Goal: Navigation & Orientation: Understand site structure

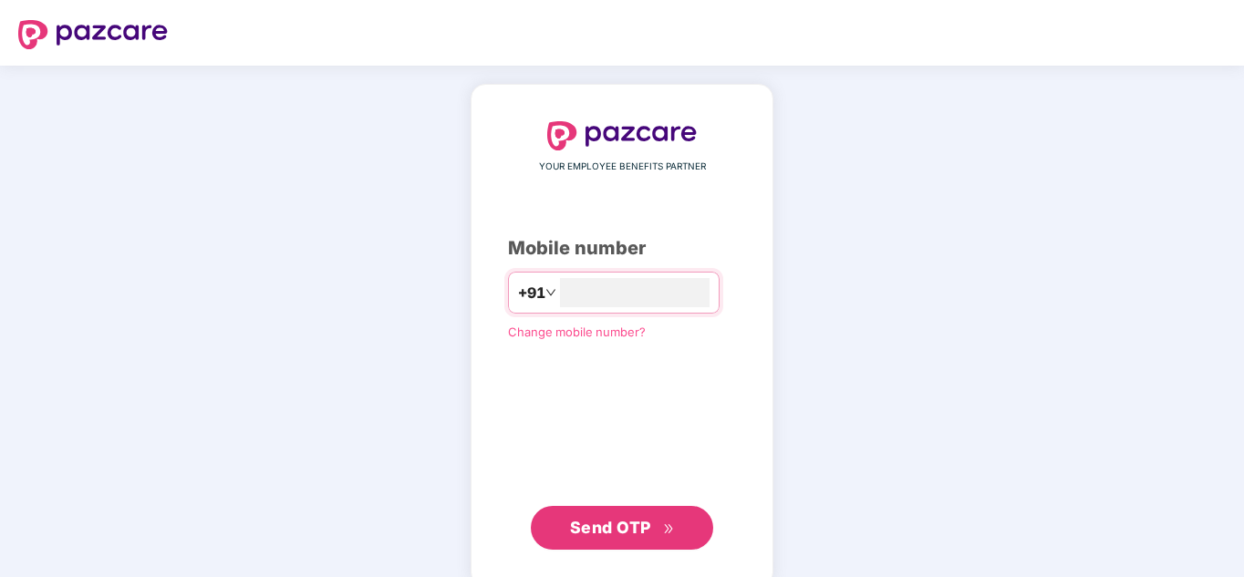
type input "**********"
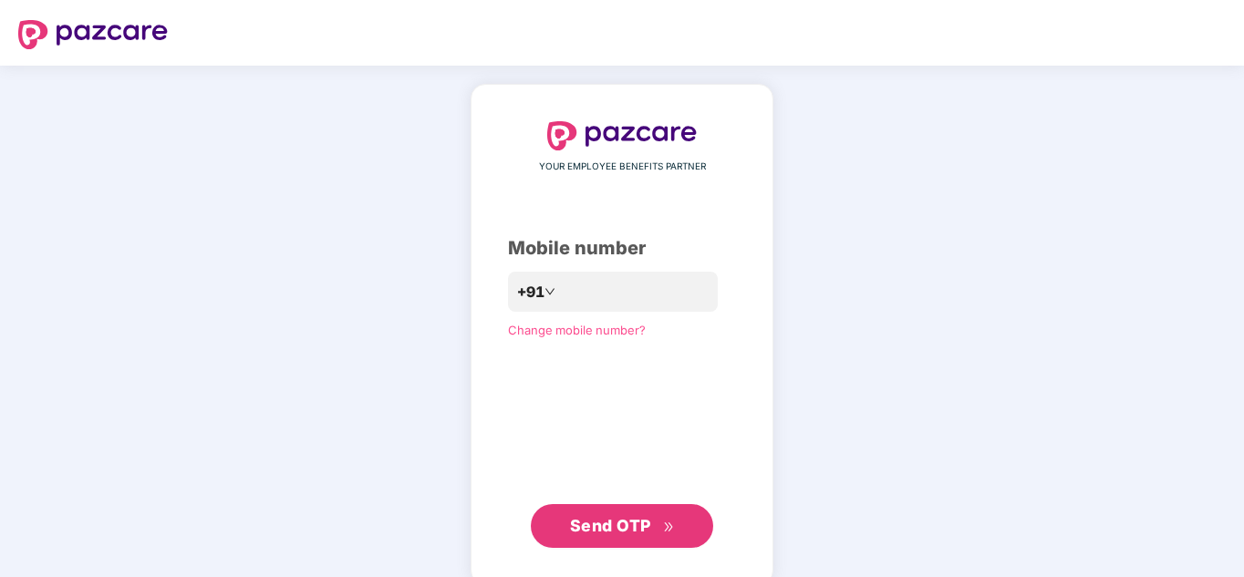
click at [613, 522] on span "Send OTP" at bounding box center [610, 525] width 81 height 19
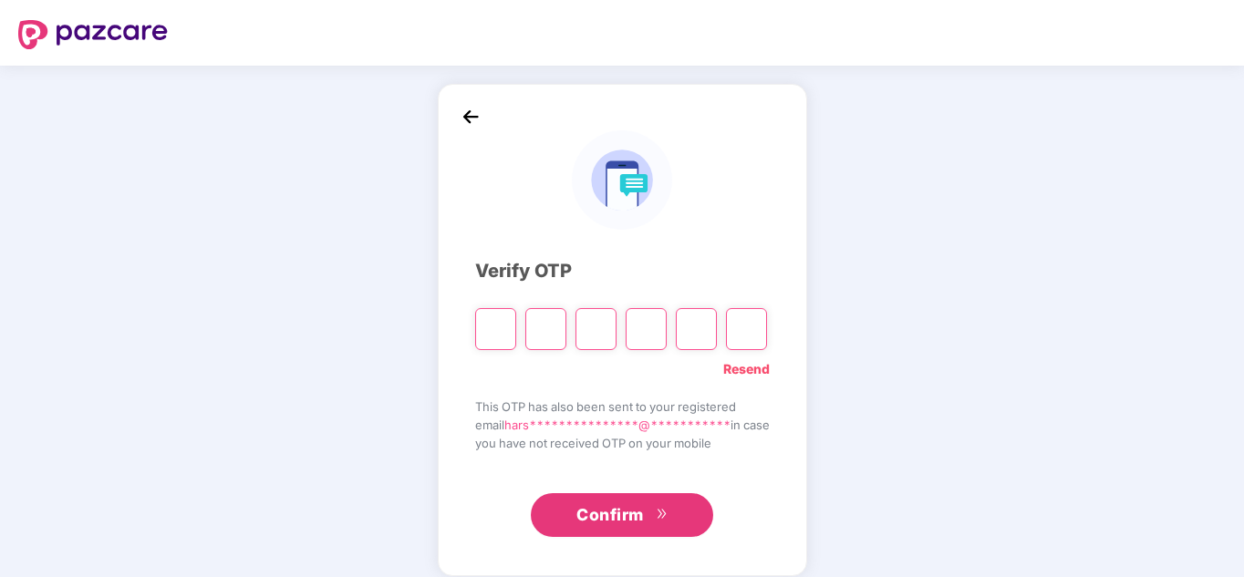
click at [498, 329] on input "Please enter verification code. Digit 1" at bounding box center [495, 329] width 41 height 42
type input "*"
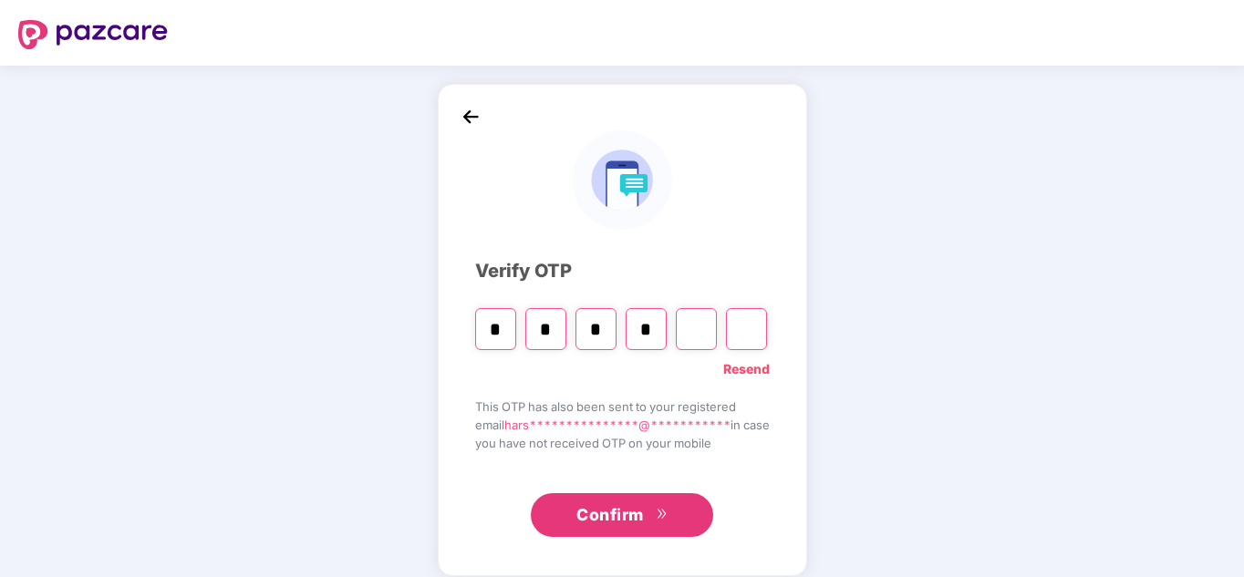
type input "*"
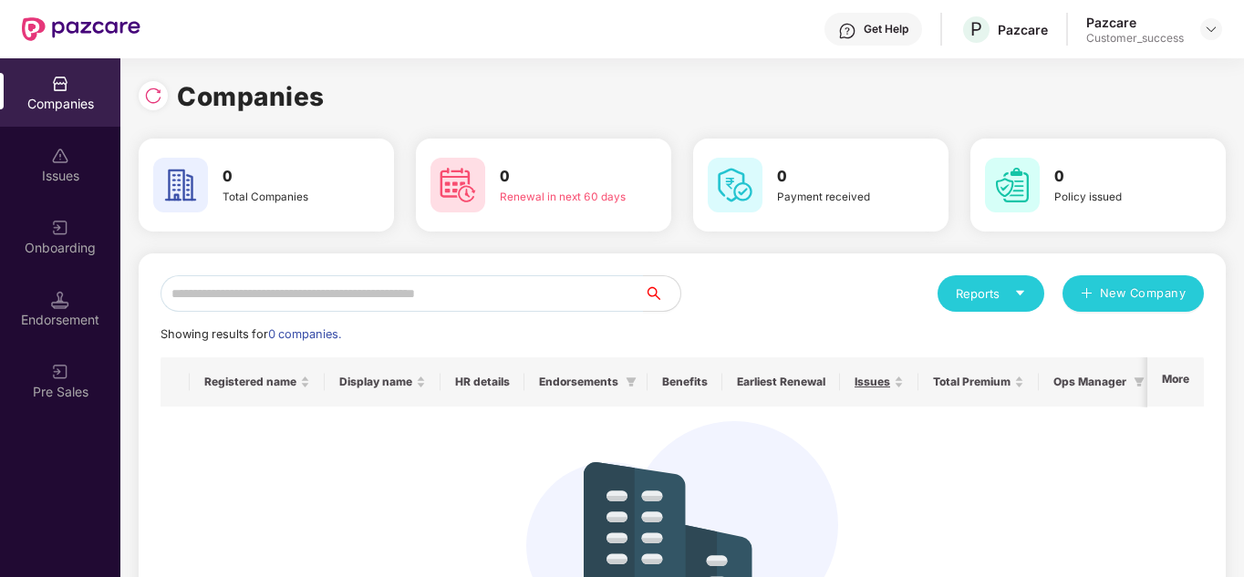
click at [51, 150] on img at bounding box center [60, 156] width 18 height 18
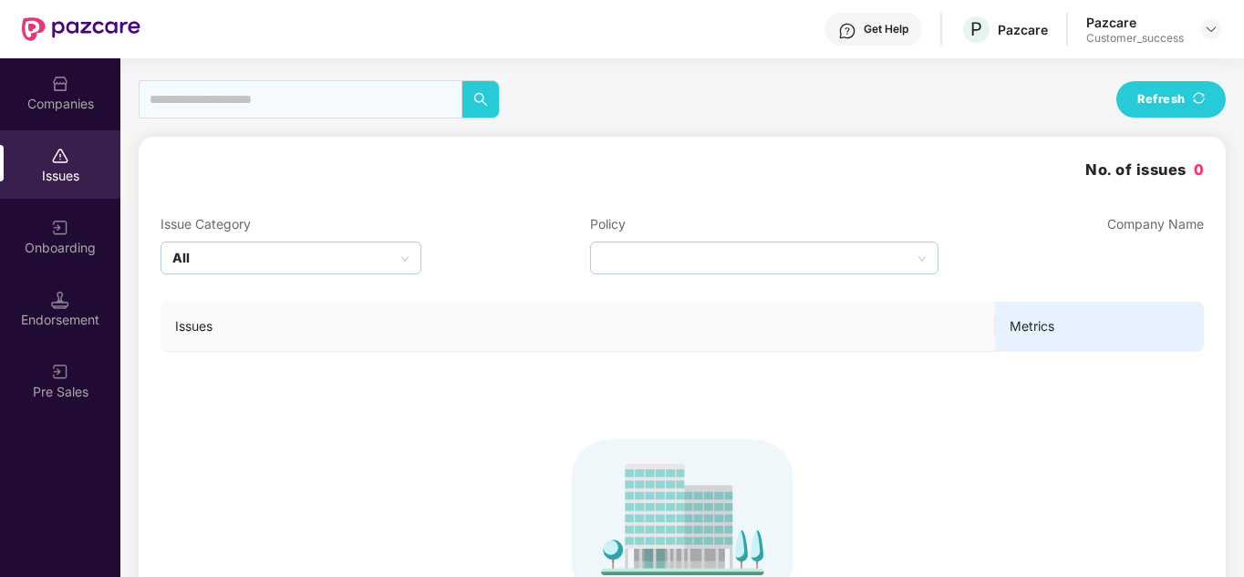
click at [57, 252] on div "Onboarding" at bounding box center [60, 248] width 120 height 18
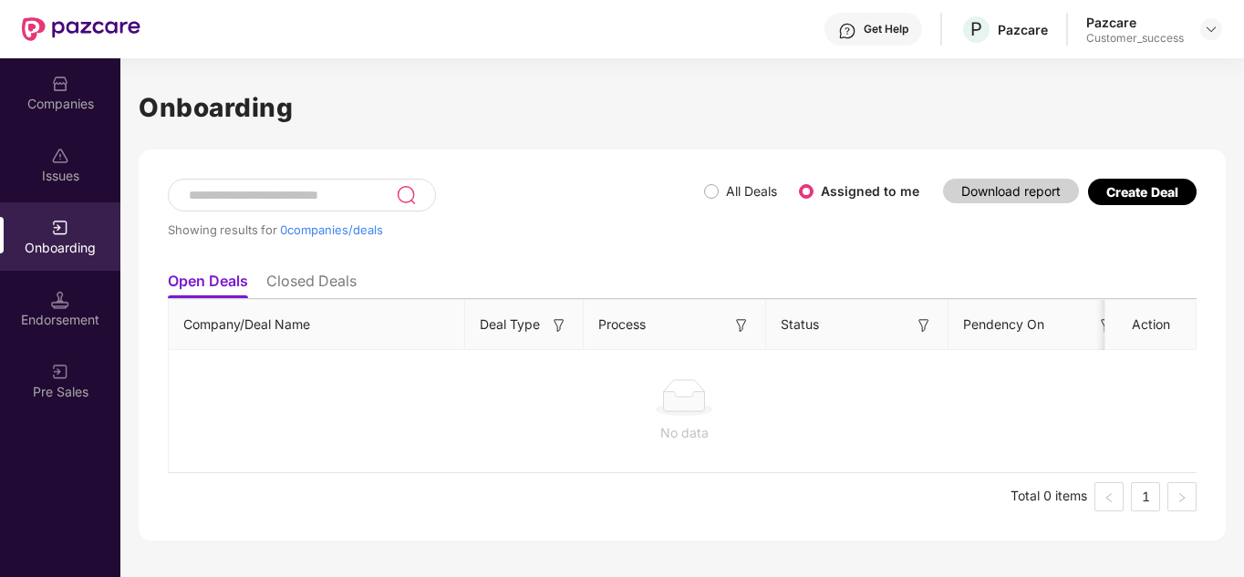
click at [67, 338] on div "Endorsement" at bounding box center [60, 309] width 120 height 68
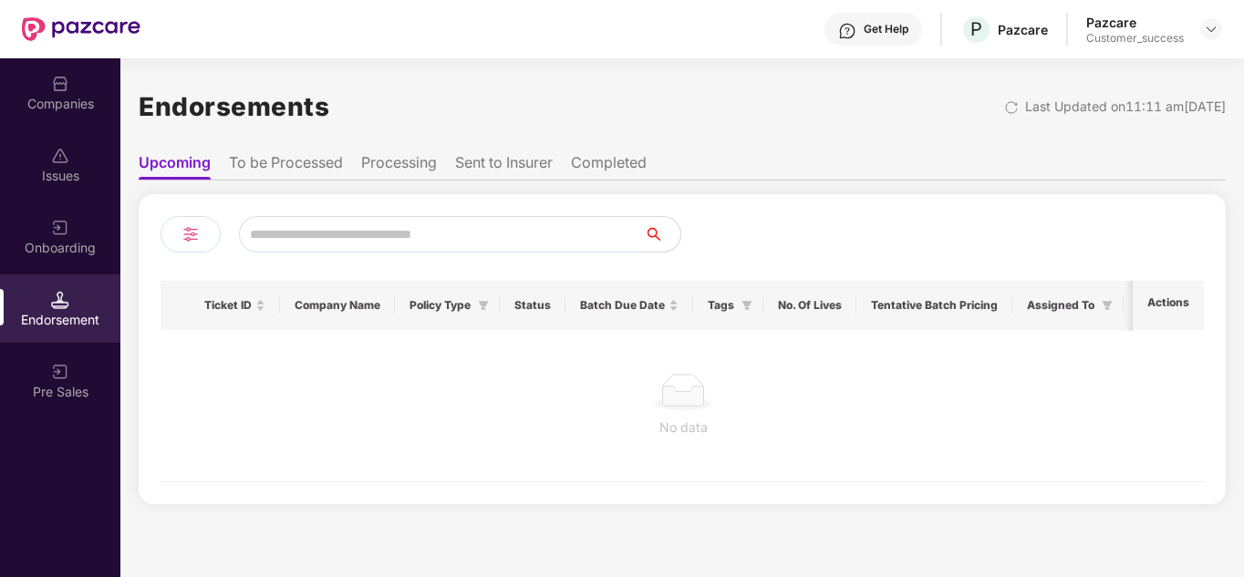
click at [67, 389] on div "Pre Sales" at bounding box center [60, 392] width 120 height 18
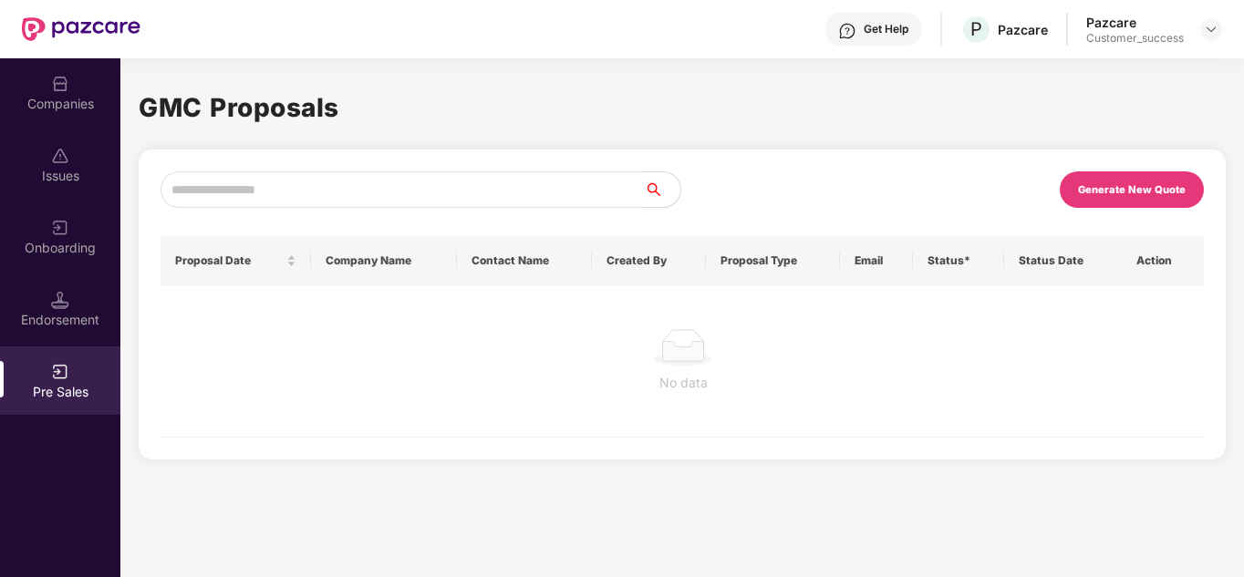
click at [67, 293] on img at bounding box center [60, 300] width 18 height 18
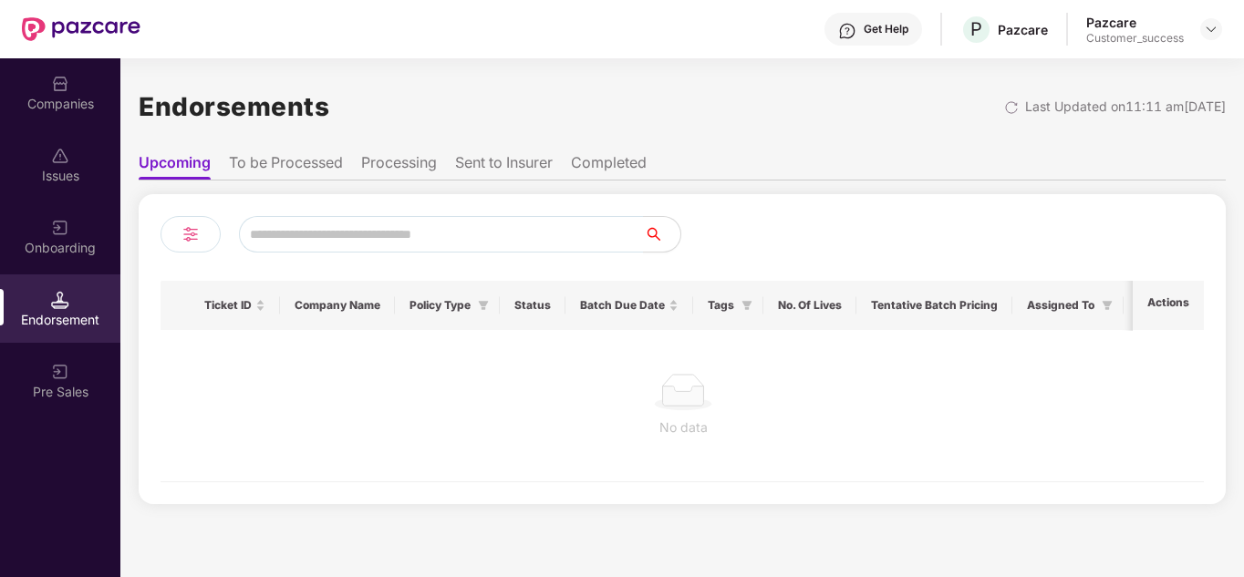
click at [71, 235] on div "Onboarding" at bounding box center [60, 236] width 120 height 68
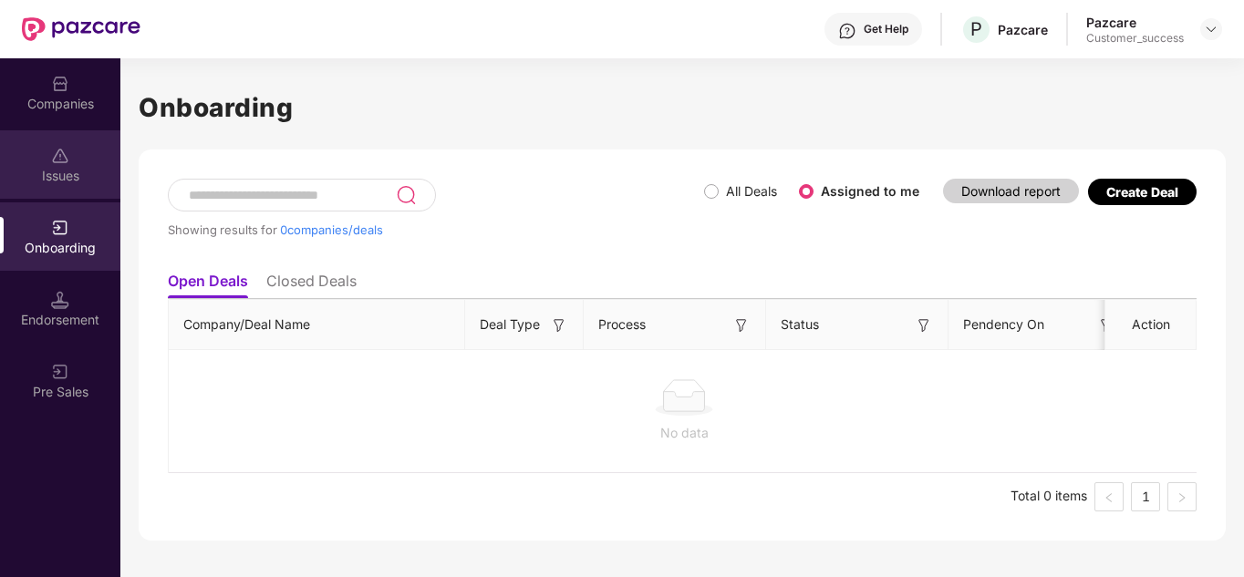
click at [88, 141] on div "Issues" at bounding box center [60, 164] width 120 height 68
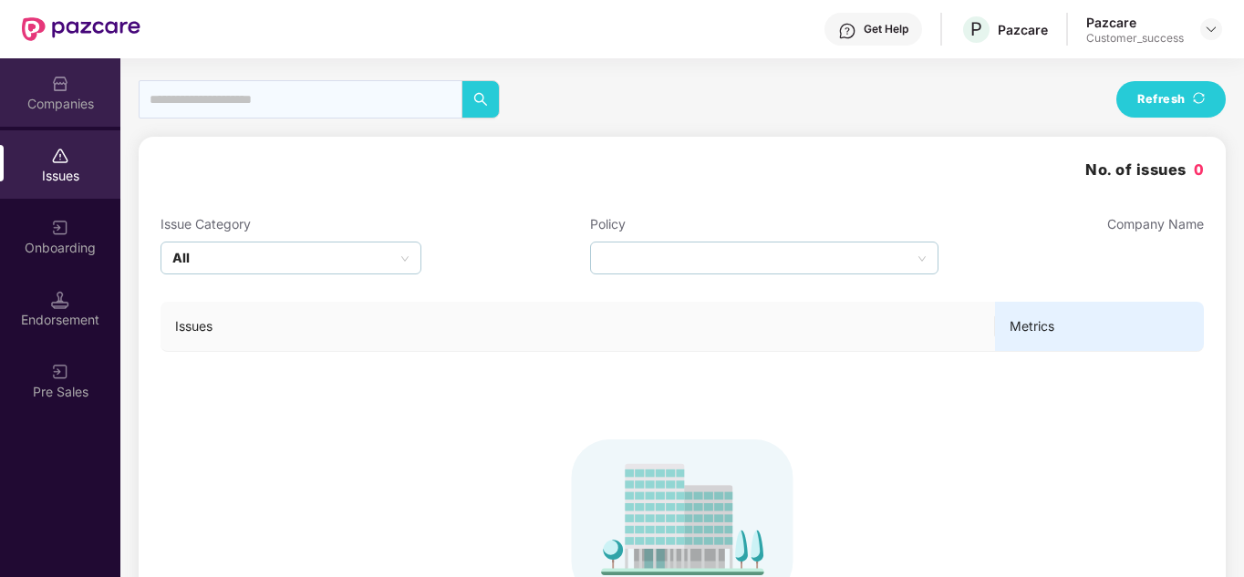
click at [98, 81] on div "Companies" at bounding box center [60, 92] width 120 height 68
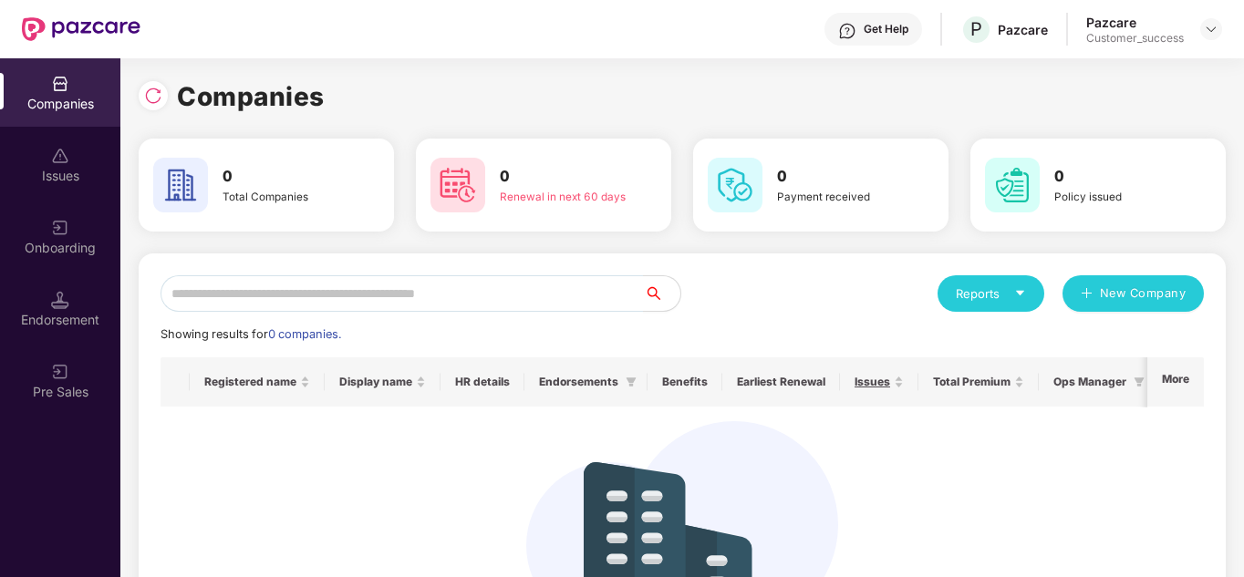
click at [95, 27] on img at bounding box center [81, 29] width 119 height 24
click at [1218, 33] on div at bounding box center [1211, 29] width 22 height 22
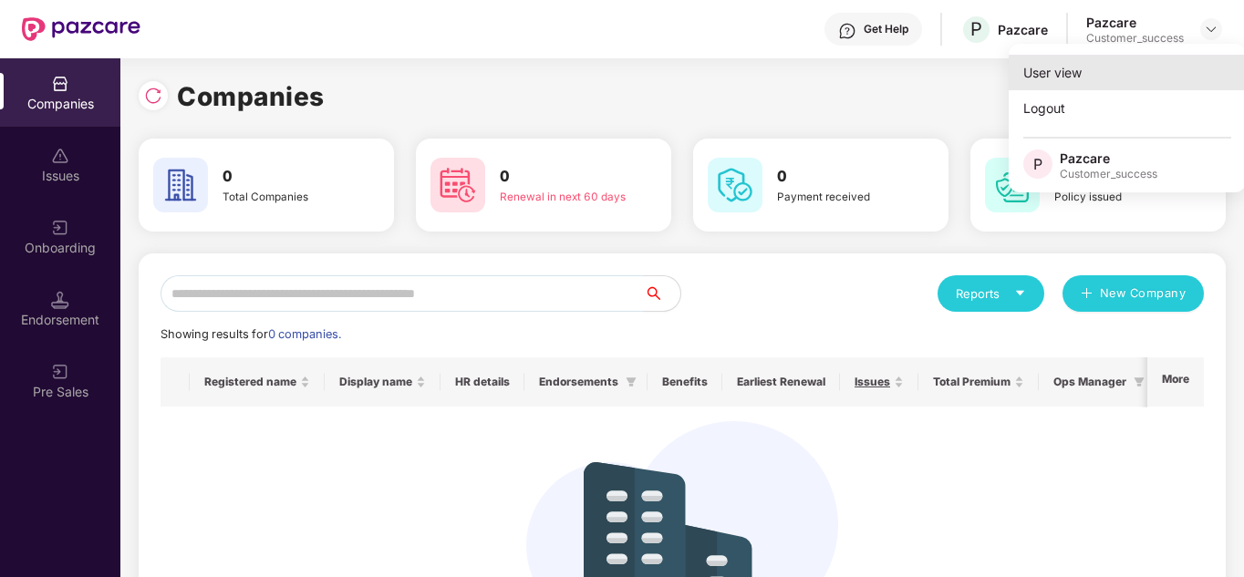
click at [1032, 67] on div "User view" at bounding box center [1127, 73] width 237 height 36
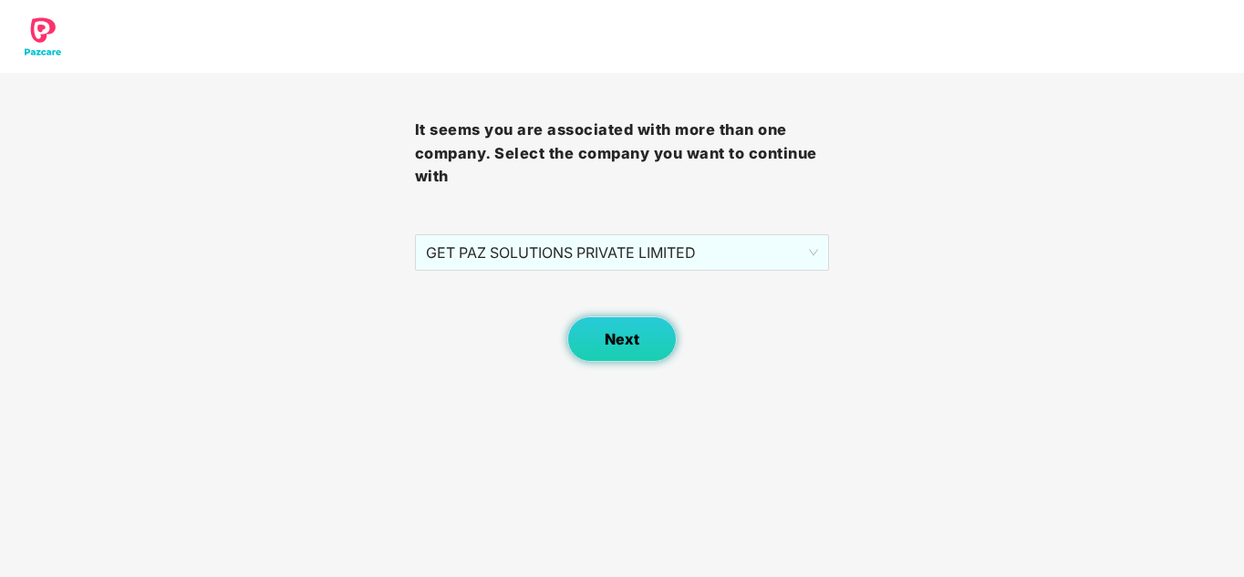
click at [626, 337] on span "Next" at bounding box center [622, 339] width 35 height 17
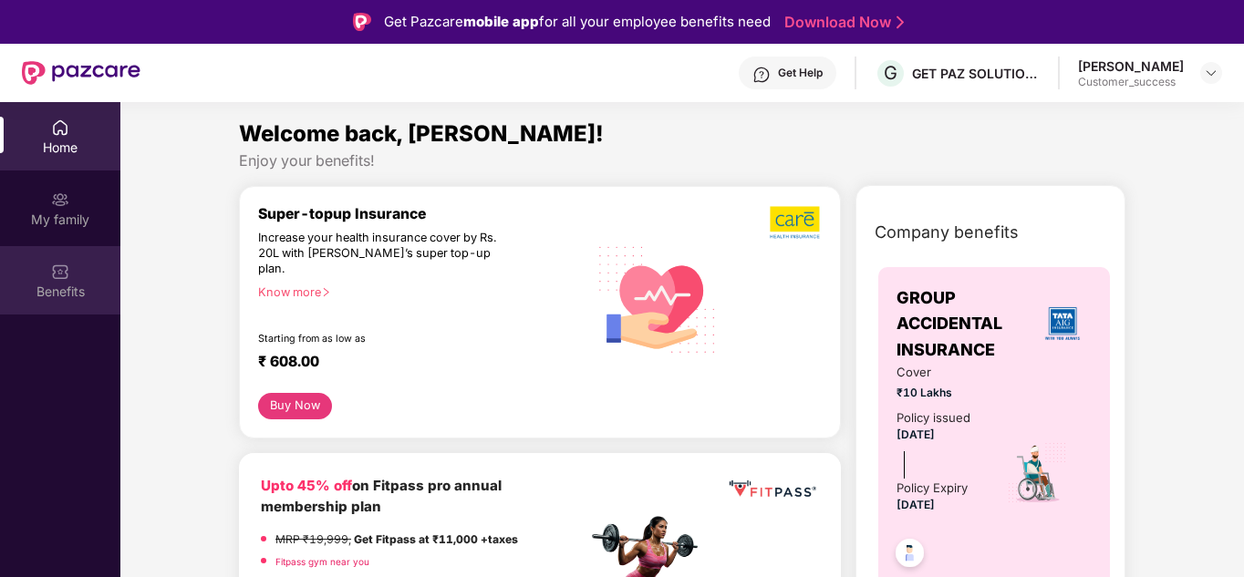
click at [62, 266] on img at bounding box center [60, 272] width 18 height 18
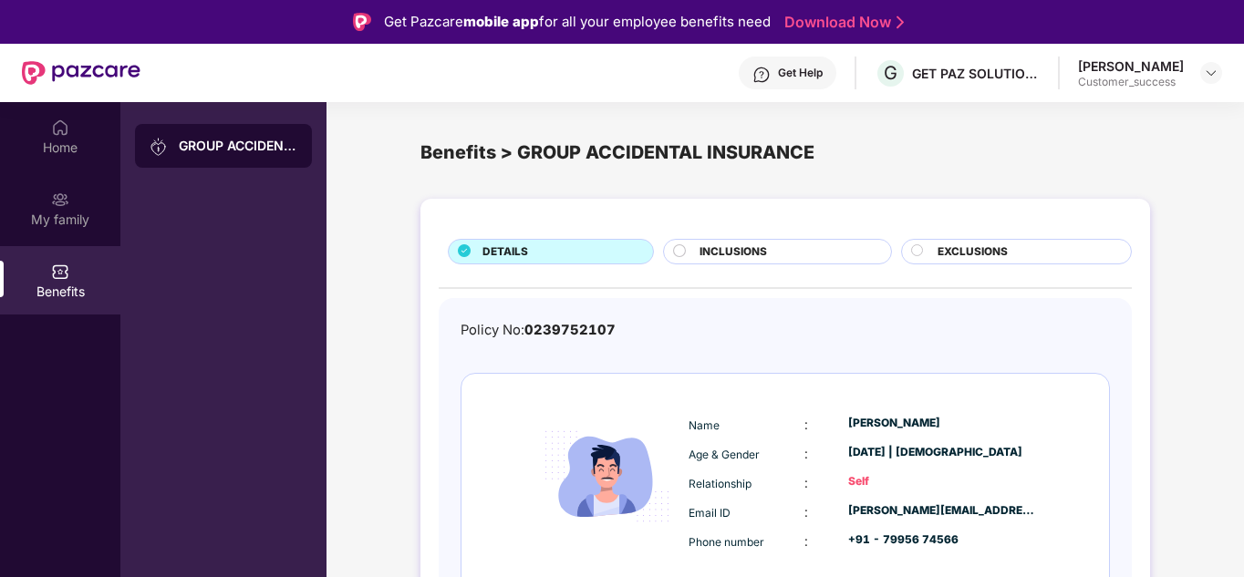
scroll to position [65, 0]
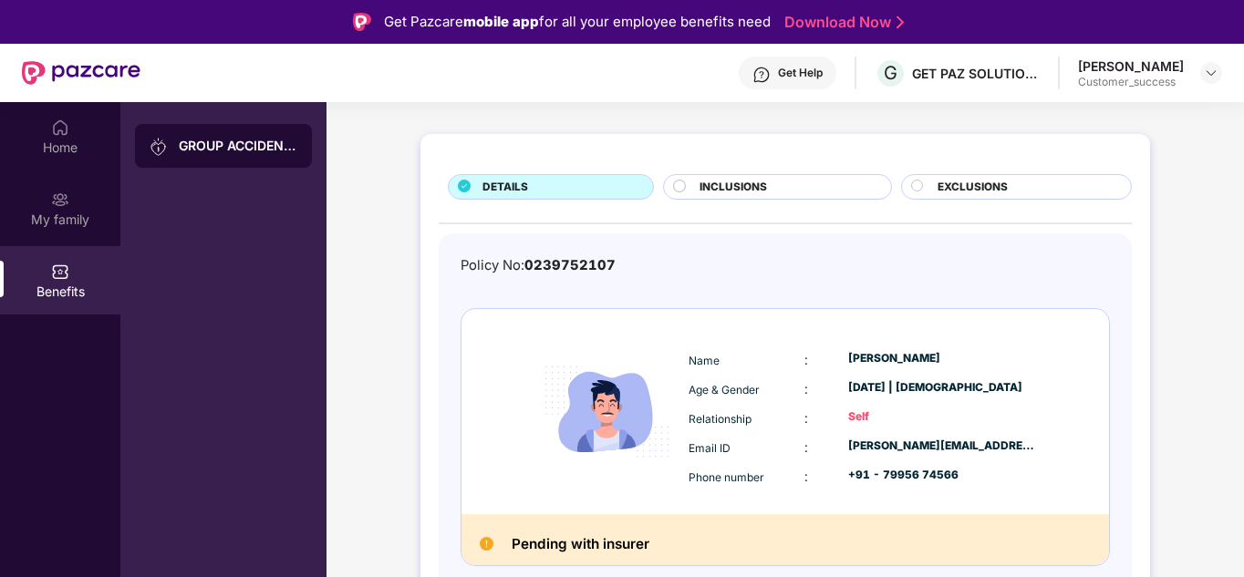
click at [773, 180] on div "INCLUSIONS" at bounding box center [785, 189] width 191 height 20
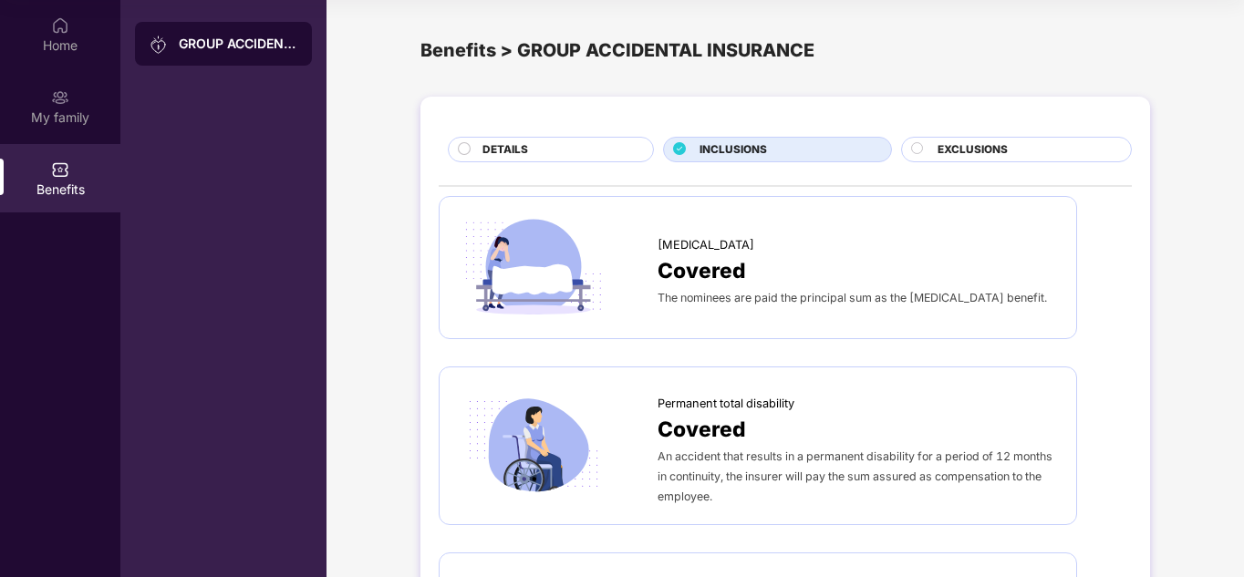
scroll to position [0, 0]
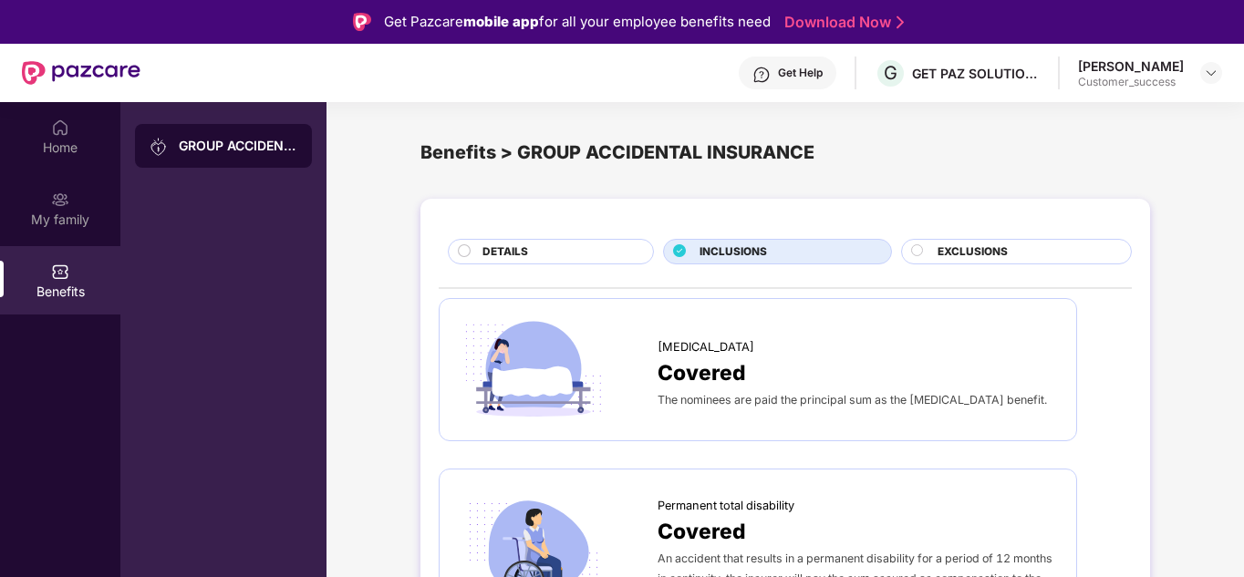
click at [982, 253] on span "EXCLUSIONS" at bounding box center [973, 252] width 70 height 17
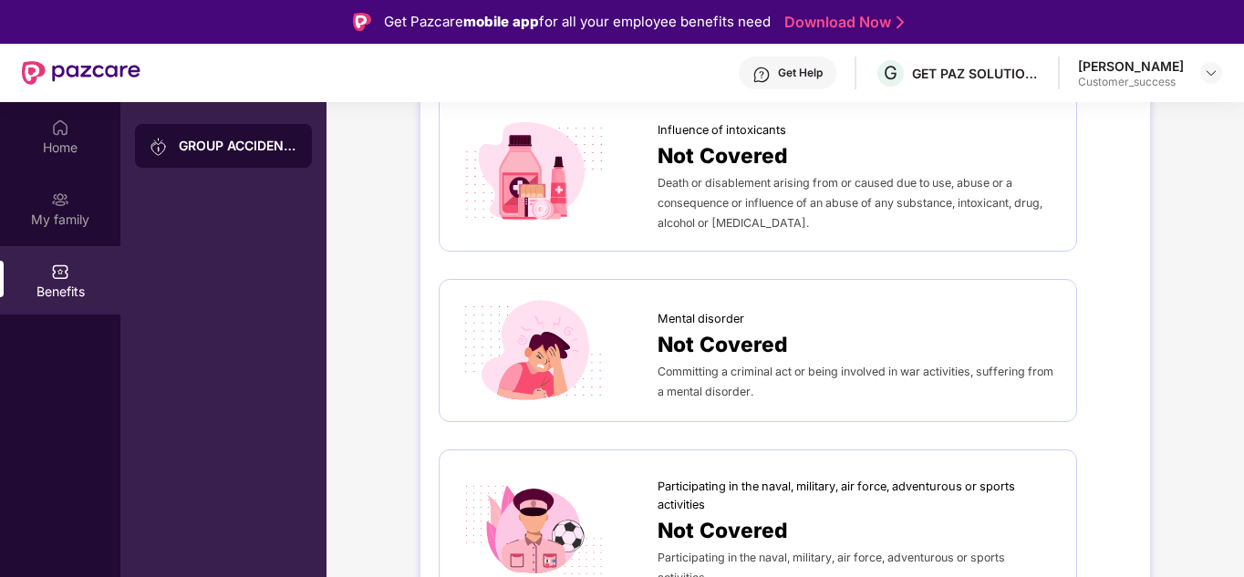
scroll to position [102, 0]
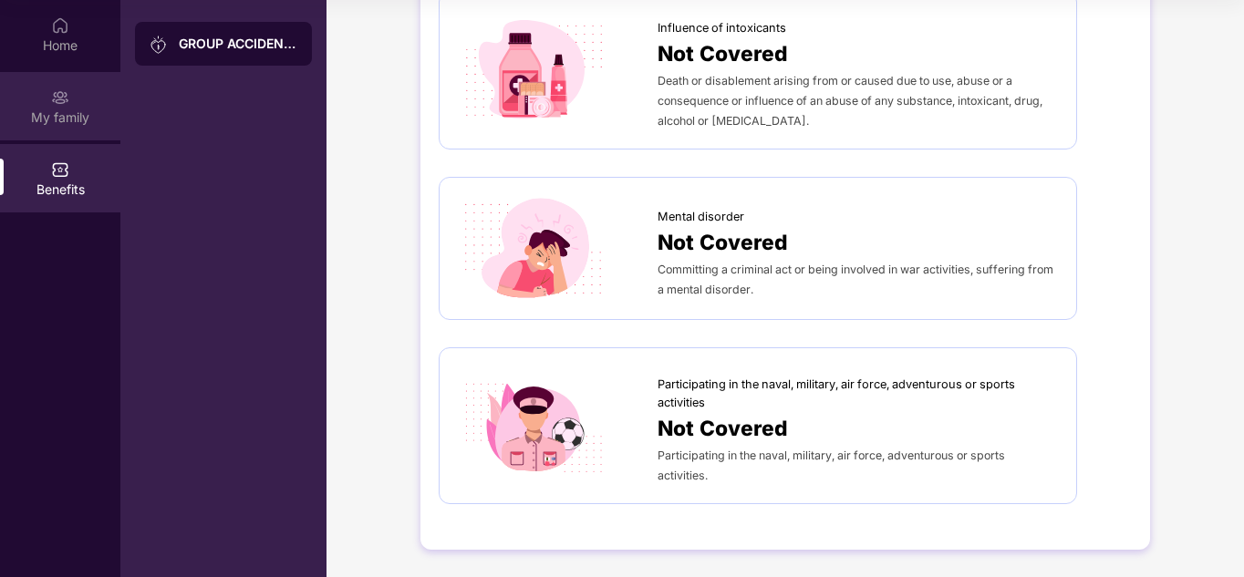
click at [60, 106] on img at bounding box center [60, 97] width 18 height 18
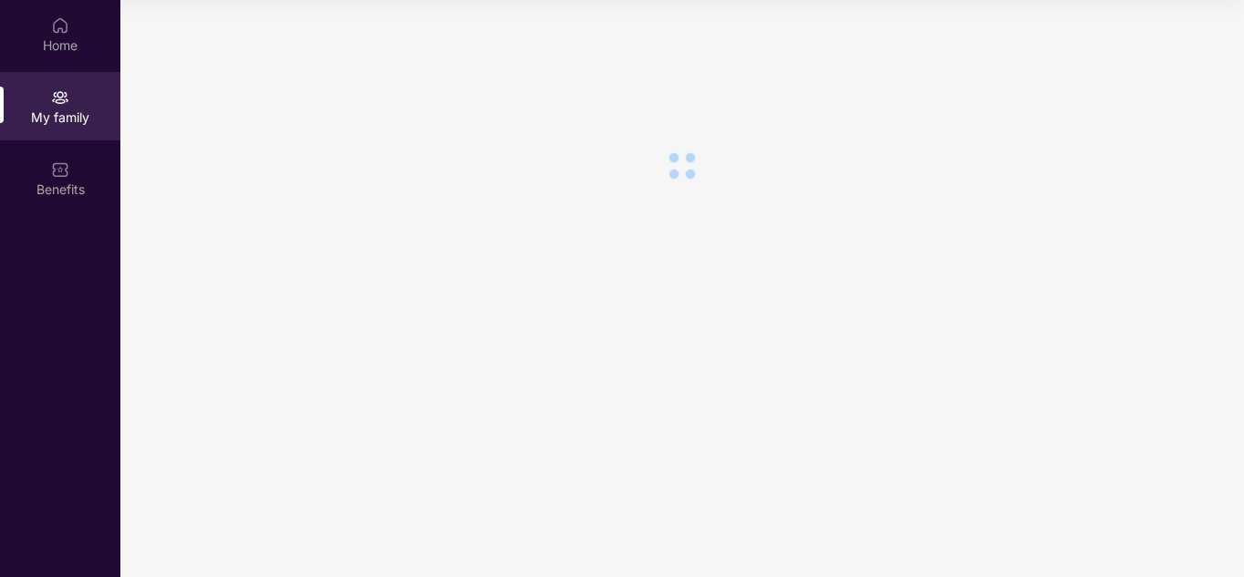
scroll to position [0, 0]
click at [63, 40] on div "Home" at bounding box center [60, 45] width 120 height 18
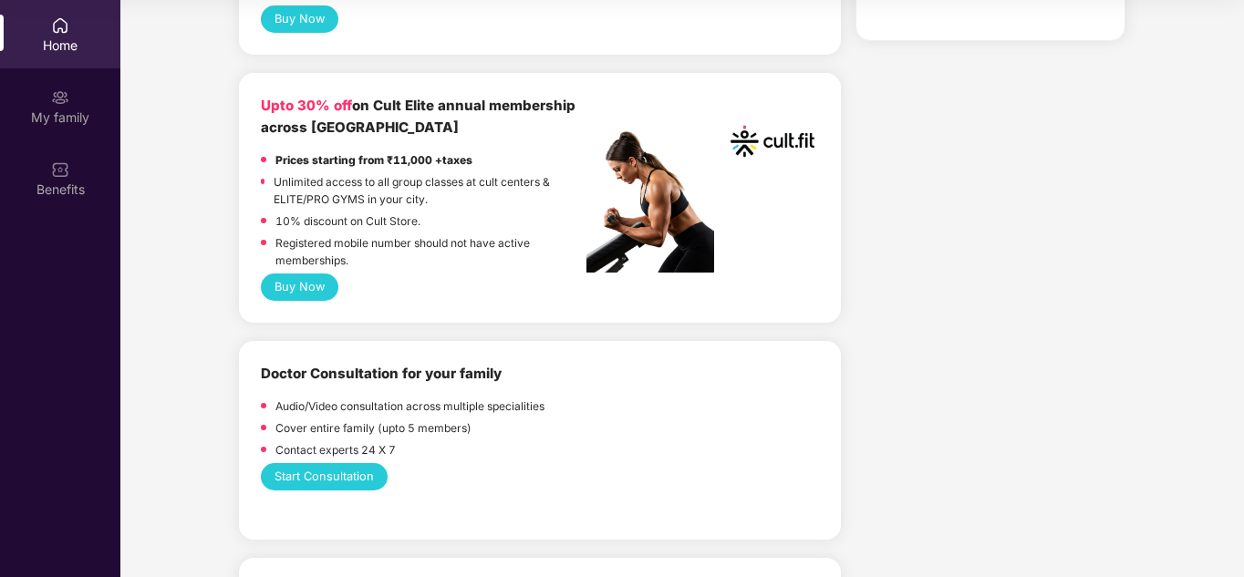
scroll to position [752, 0]
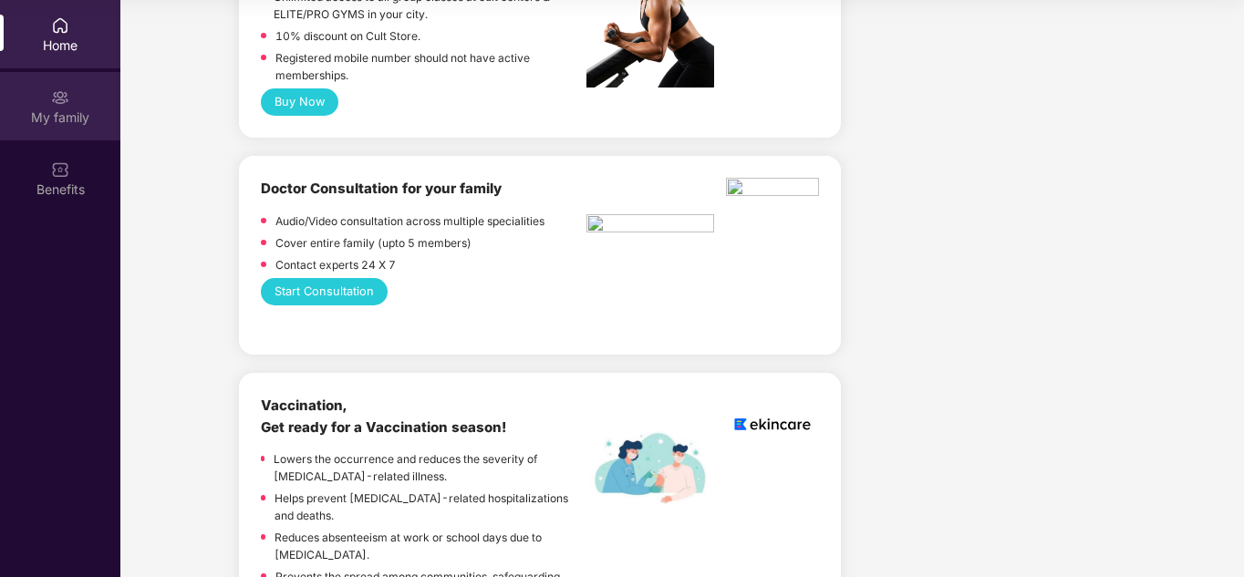
click at [64, 129] on div "My family" at bounding box center [60, 106] width 120 height 68
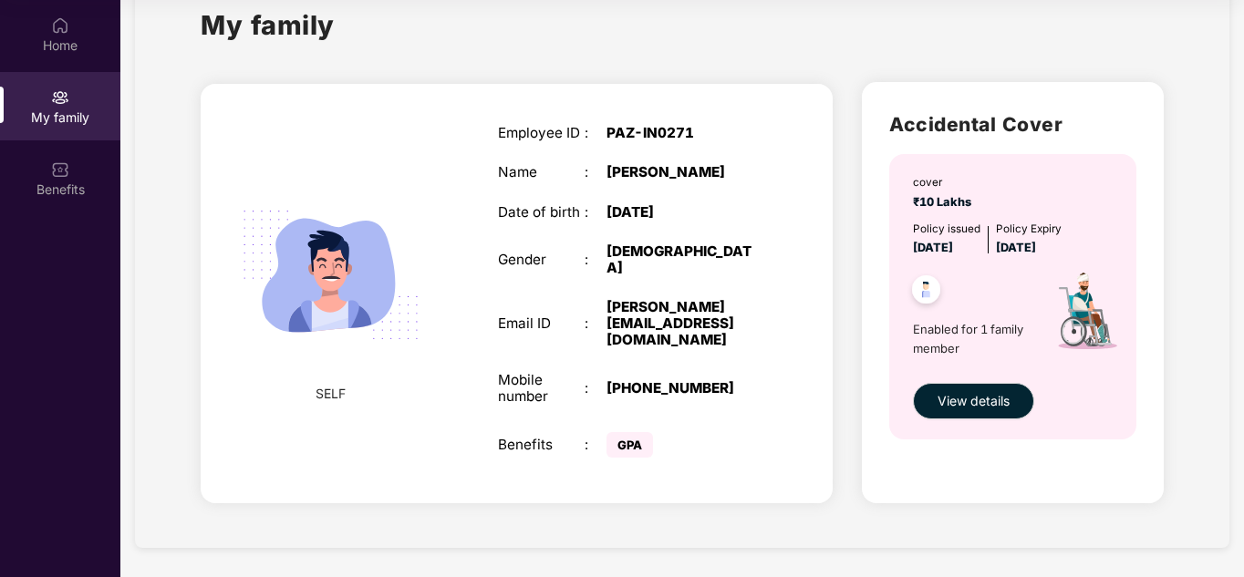
scroll to position [0, 0]
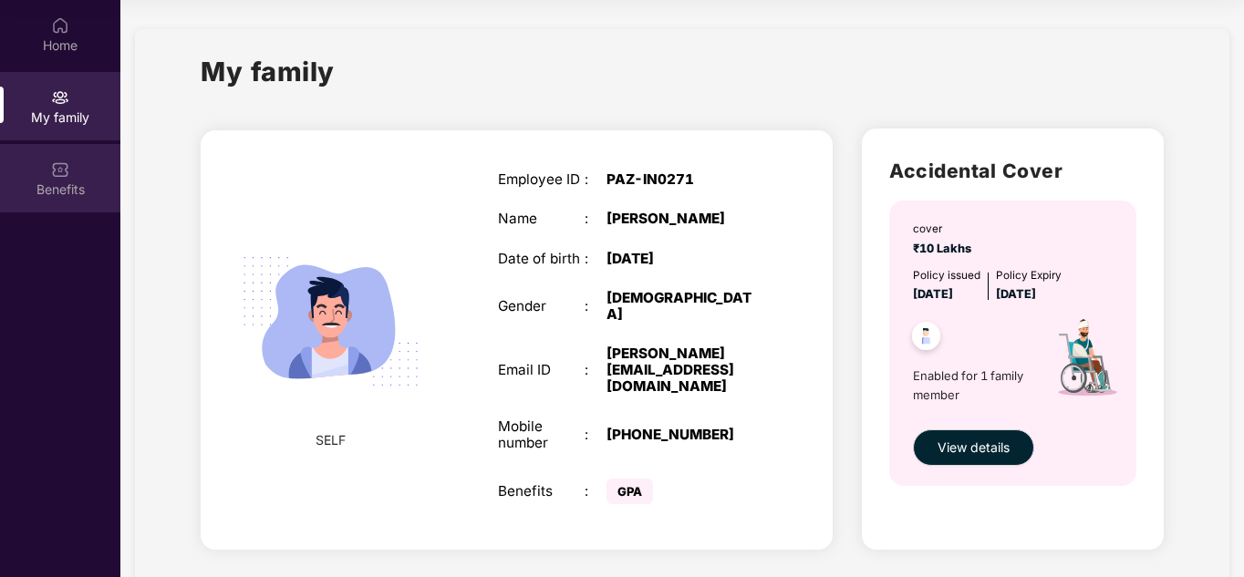
click at [55, 169] on img at bounding box center [60, 170] width 18 height 18
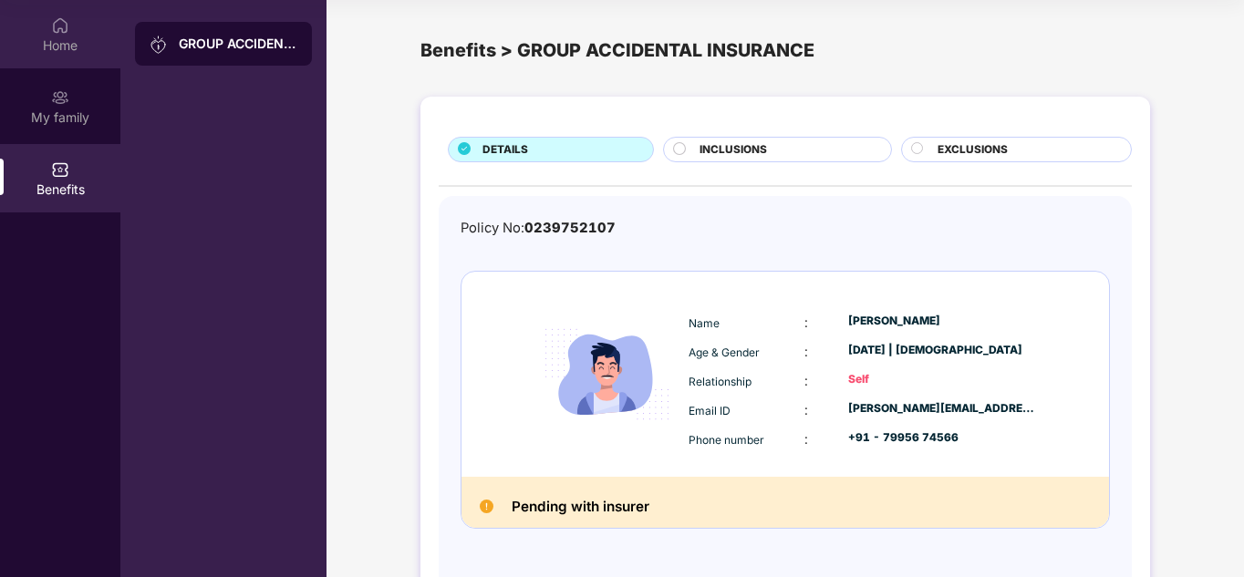
click at [78, 27] on div "Home" at bounding box center [60, 34] width 120 height 68
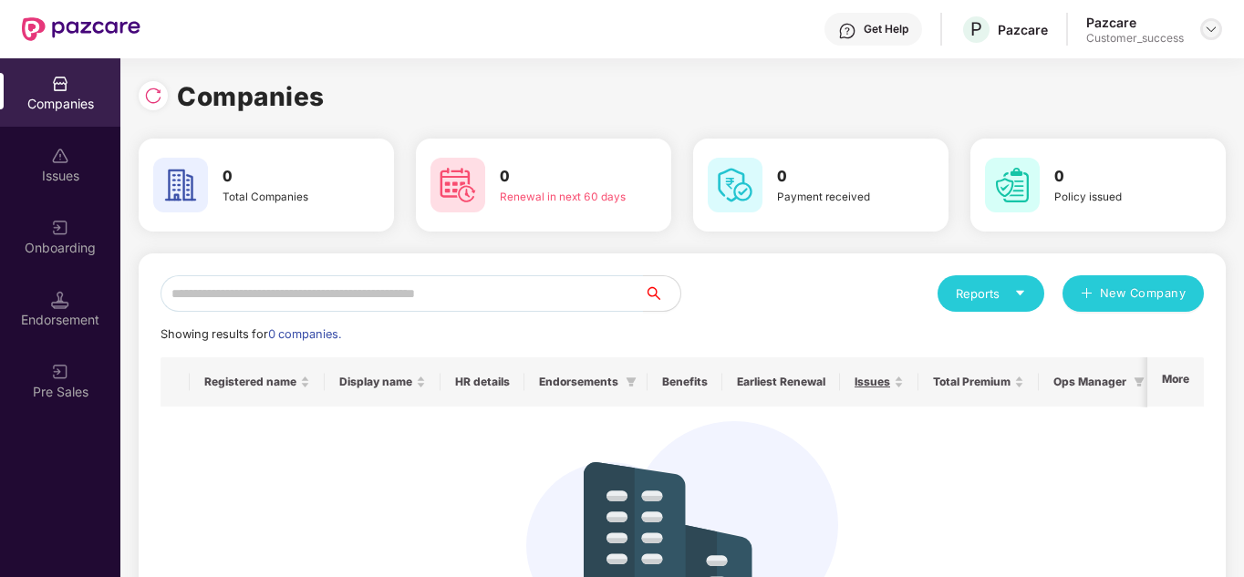
click at [1207, 29] on img at bounding box center [1211, 29] width 15 height 15
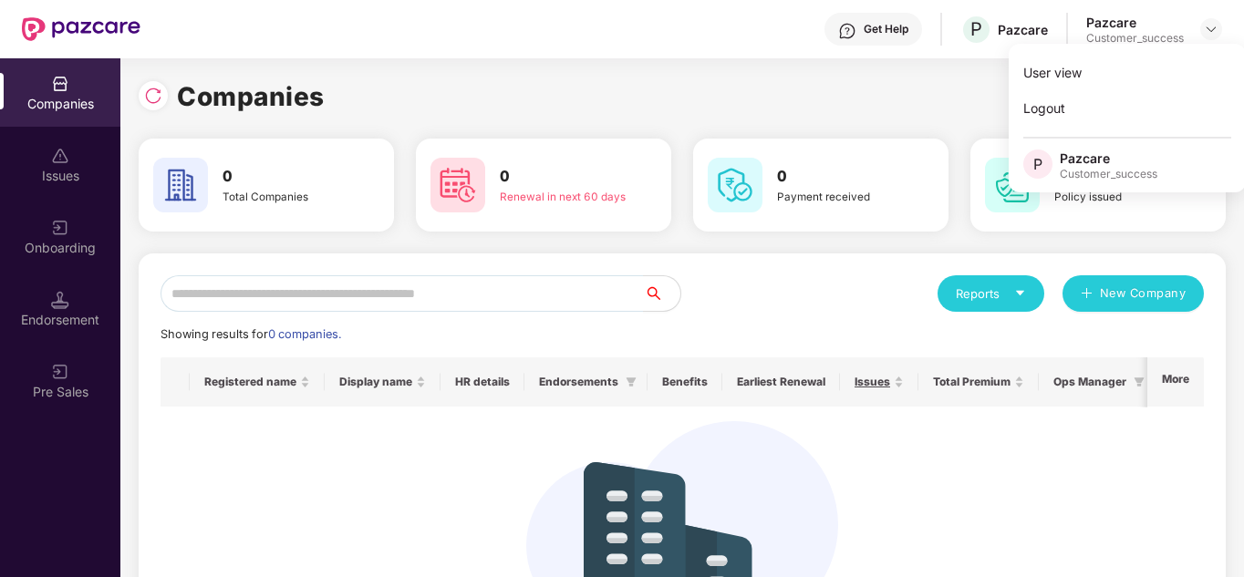
click at [575, 64] on div "Companies 0 Total Companies 0 Renewal in next 60 days 0 Payment received 0 Poli…" at bounding box center [682, 397] width 1087 height 679
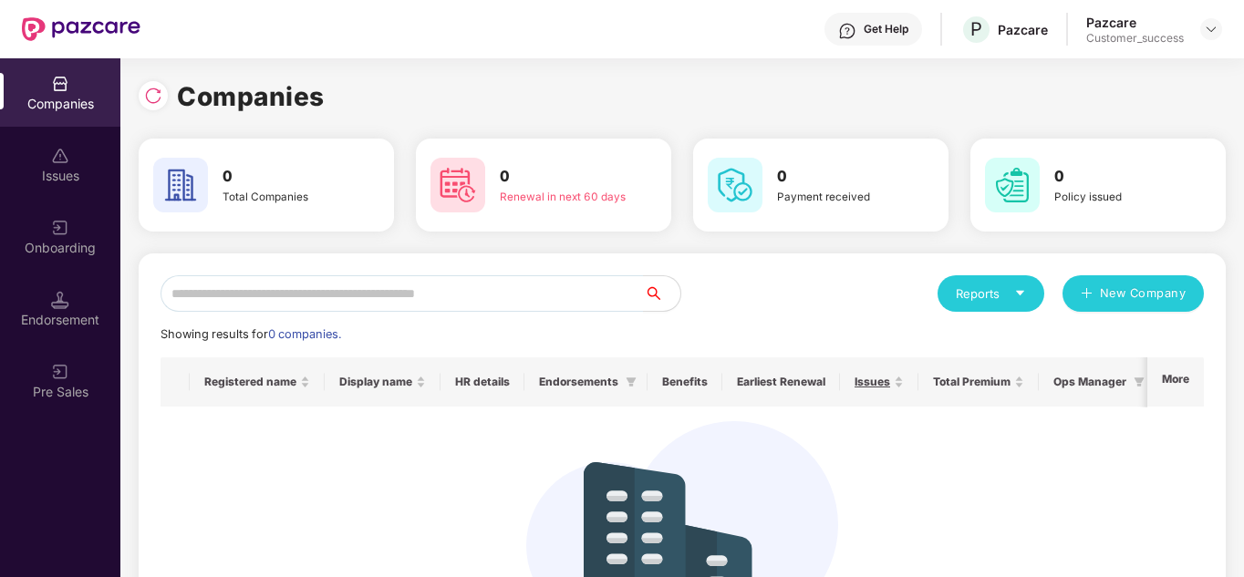
scroll to position [159, 0]
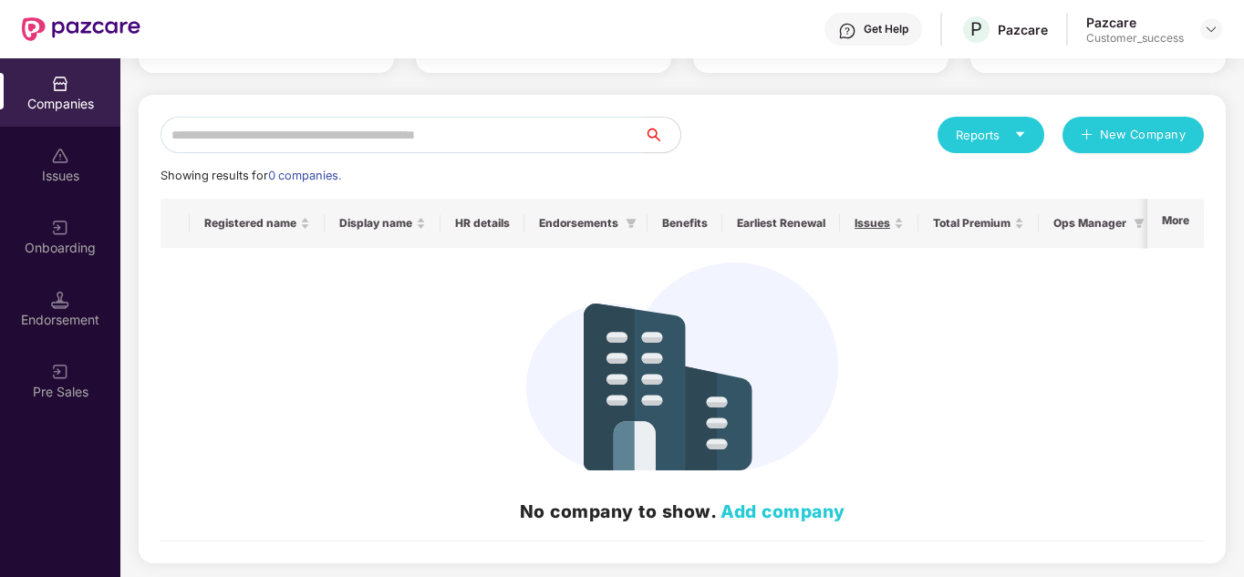
click at [779, 505] on link "Add company" at bounding box center [783, 512] width 125 height 22
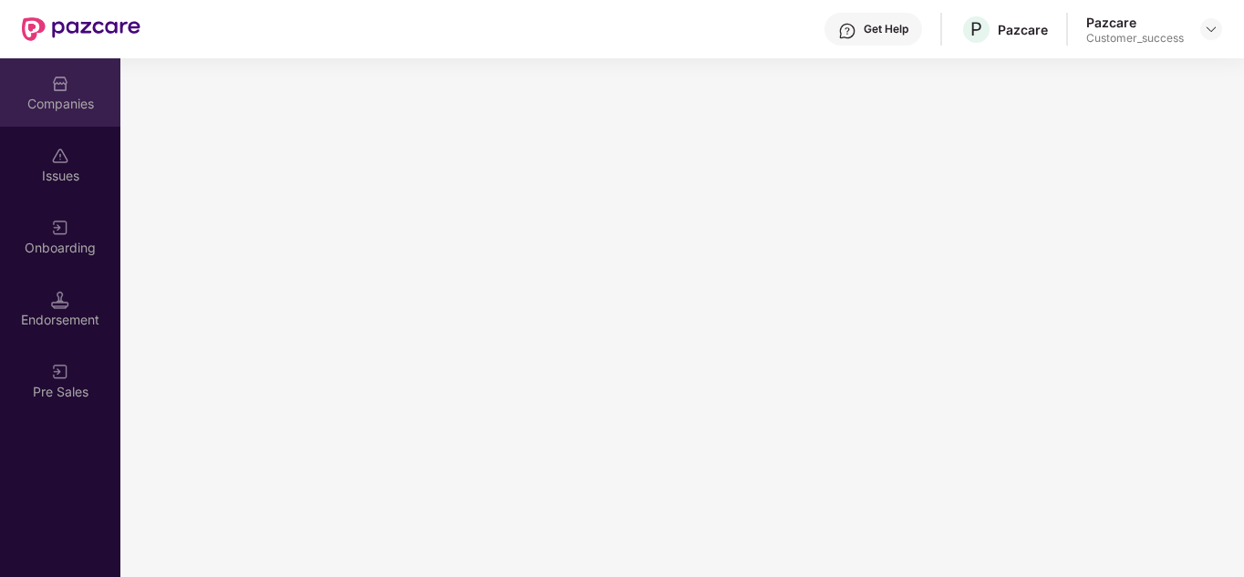
click at [50, 99] on div "Companies" at bounding box center [60, 104] width 120 height 18
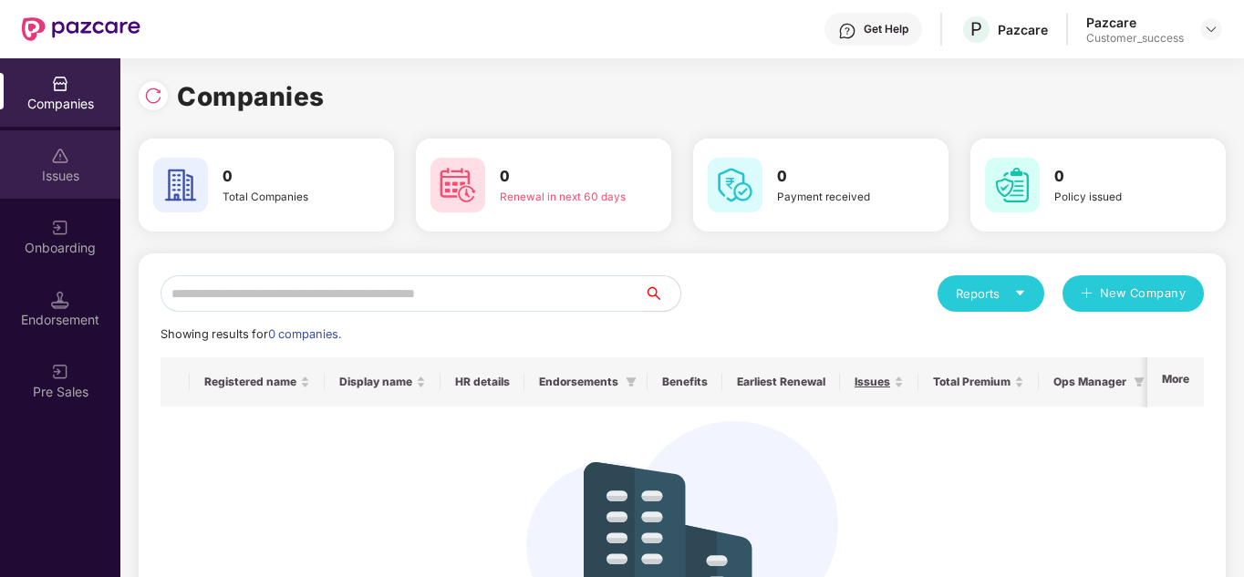
click at [56, 161] on img at bounding box center [60, 156] width 18 height 18
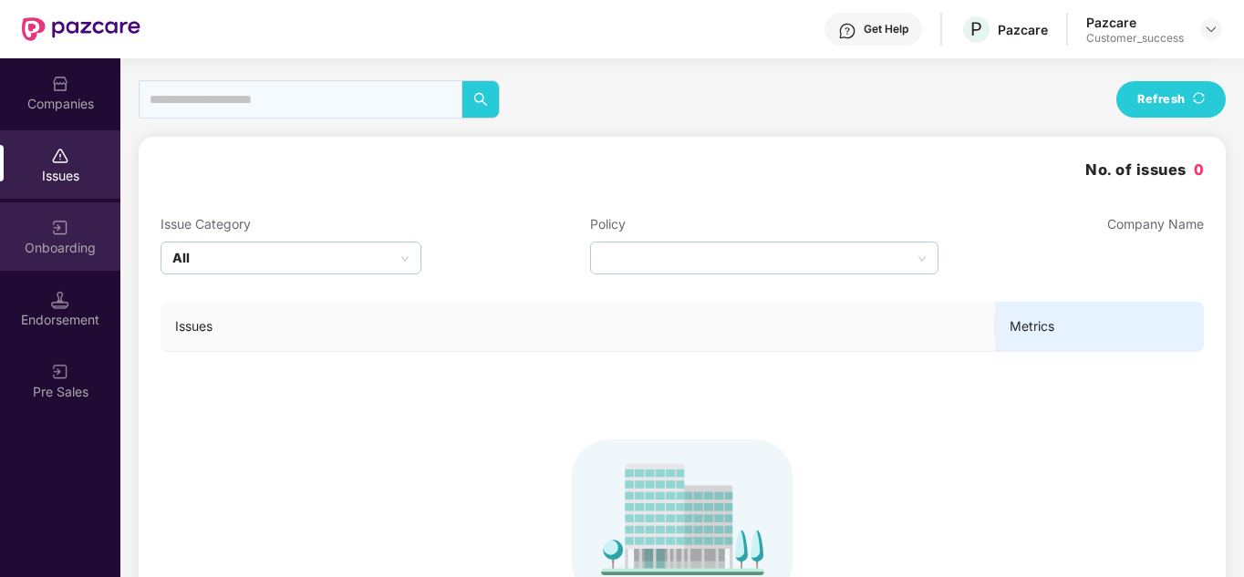
click at [68, 220] on img at bounding box center [60, 228] width 18 height 18
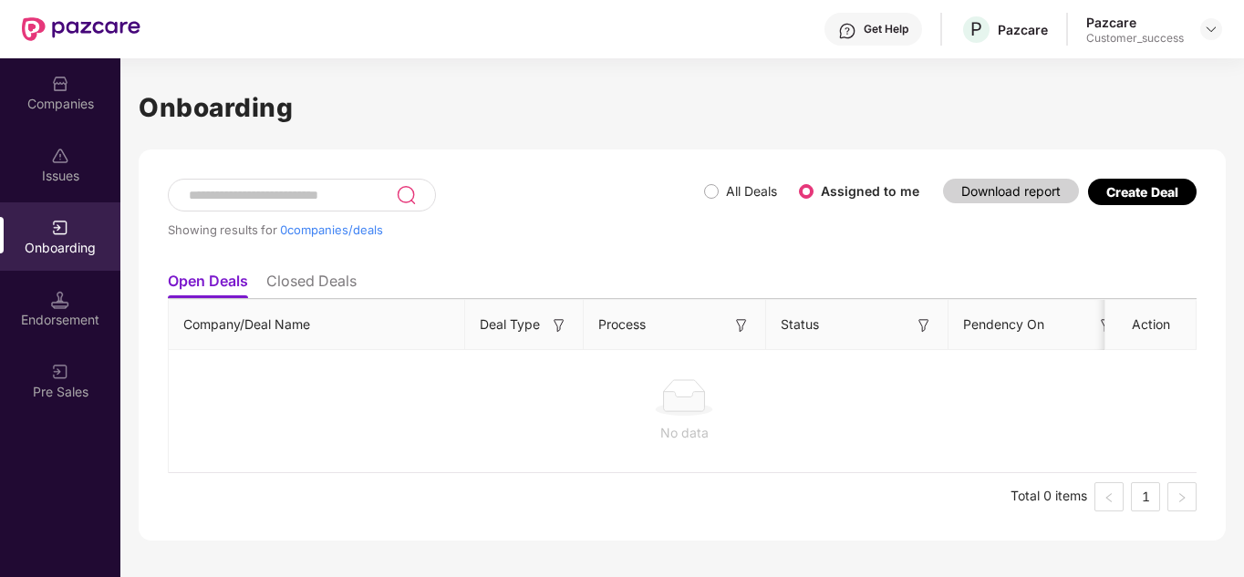
click at [65, 315] on div "Endorsement" at bounding box center [60, 320] width 120 height 18
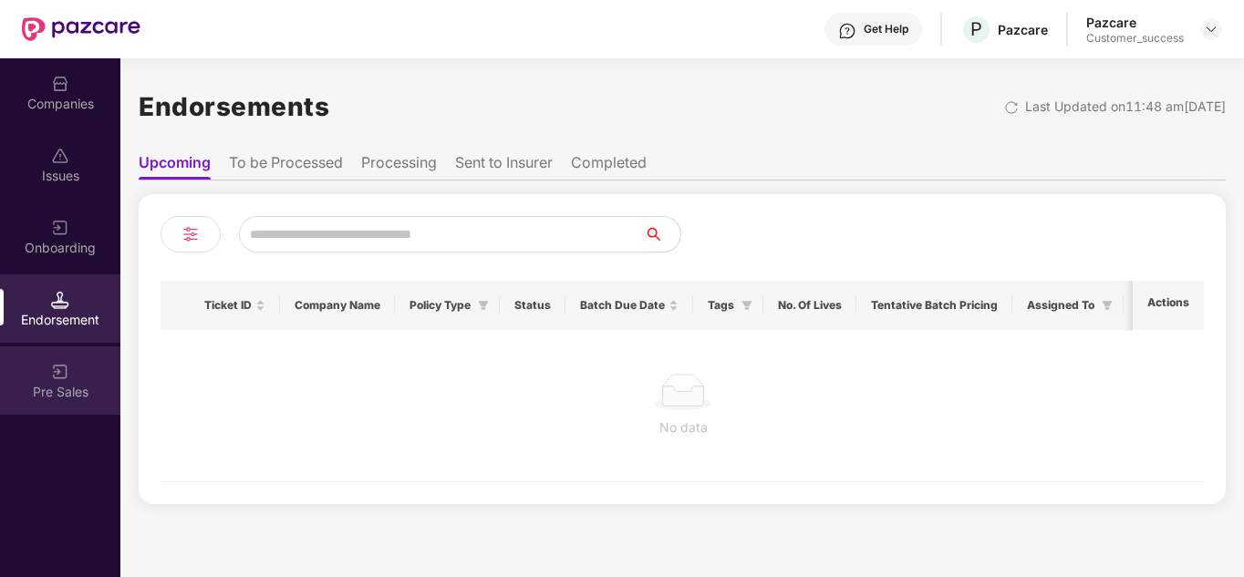
click at [67, 381] on div "Pre Sales" at bounding box center [60, 381] width 120 height 68
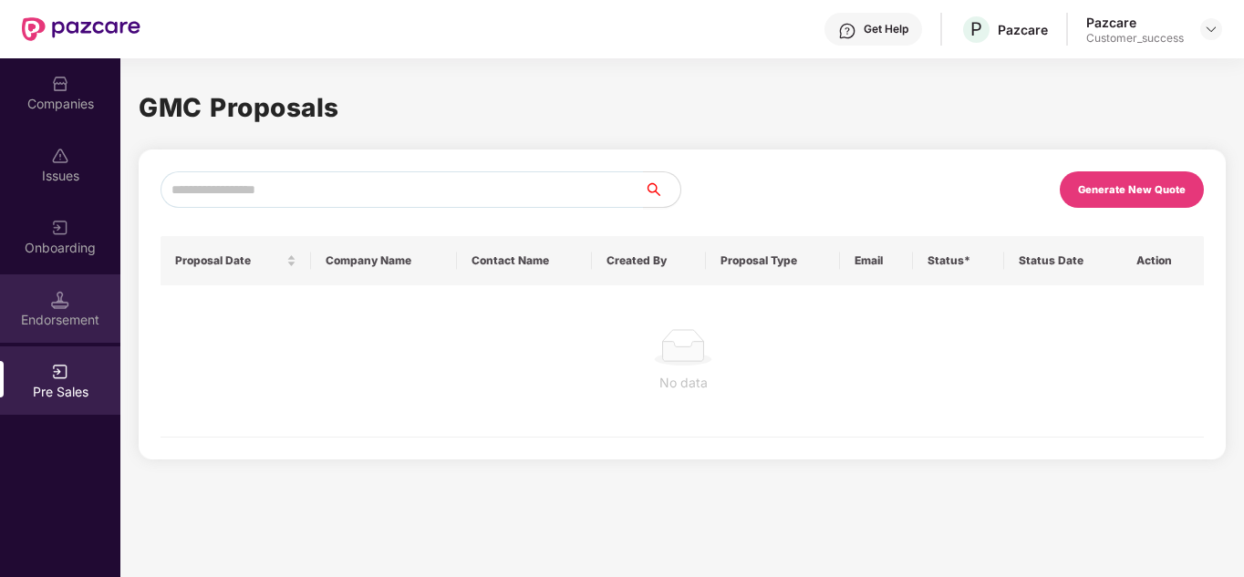
click at [78, 308] on div "Endorsement" at bounding box center [60, 309] width 120 height 68
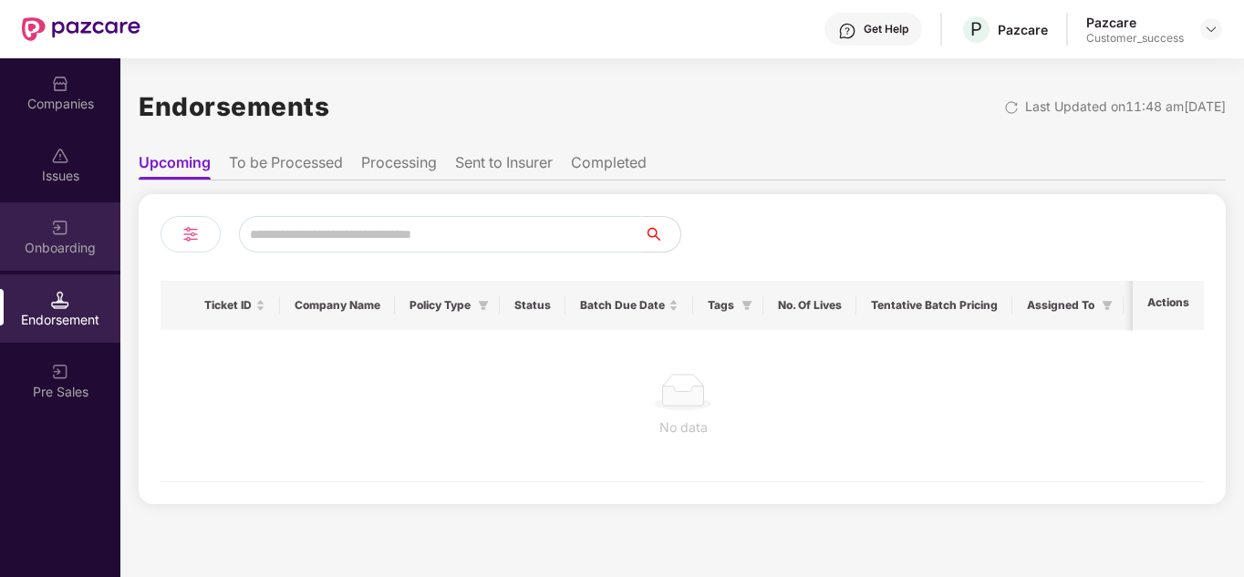
click at [58, 225] on img at bounding box center [60, 228] width 18 height 18
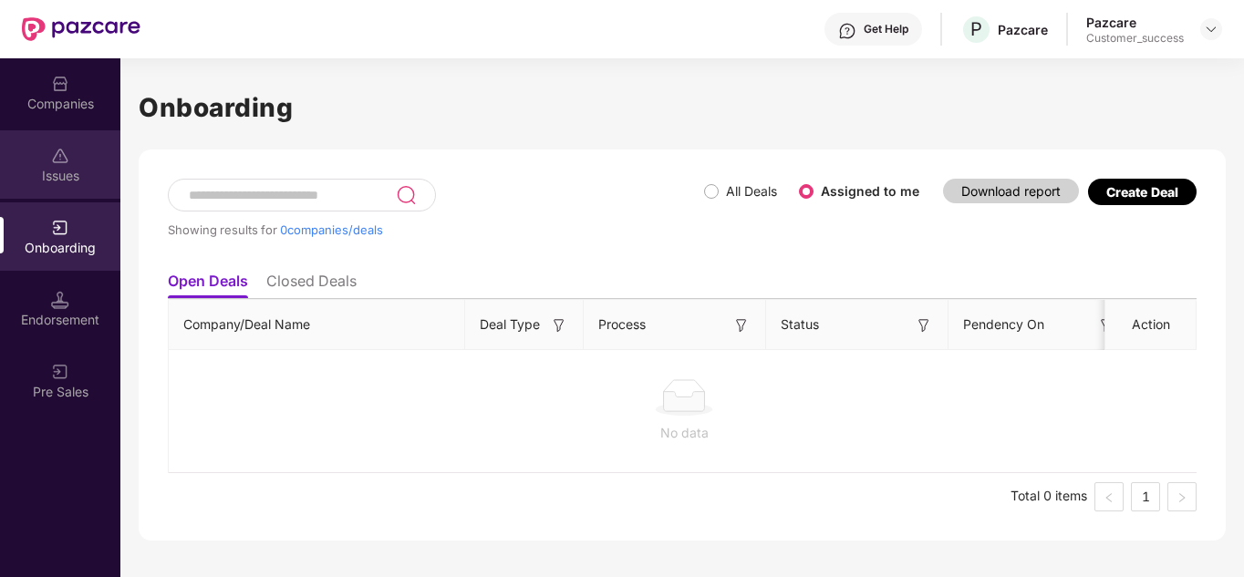
click at [59, 157] on img at bounding box center [60, 156] width 18 height 18
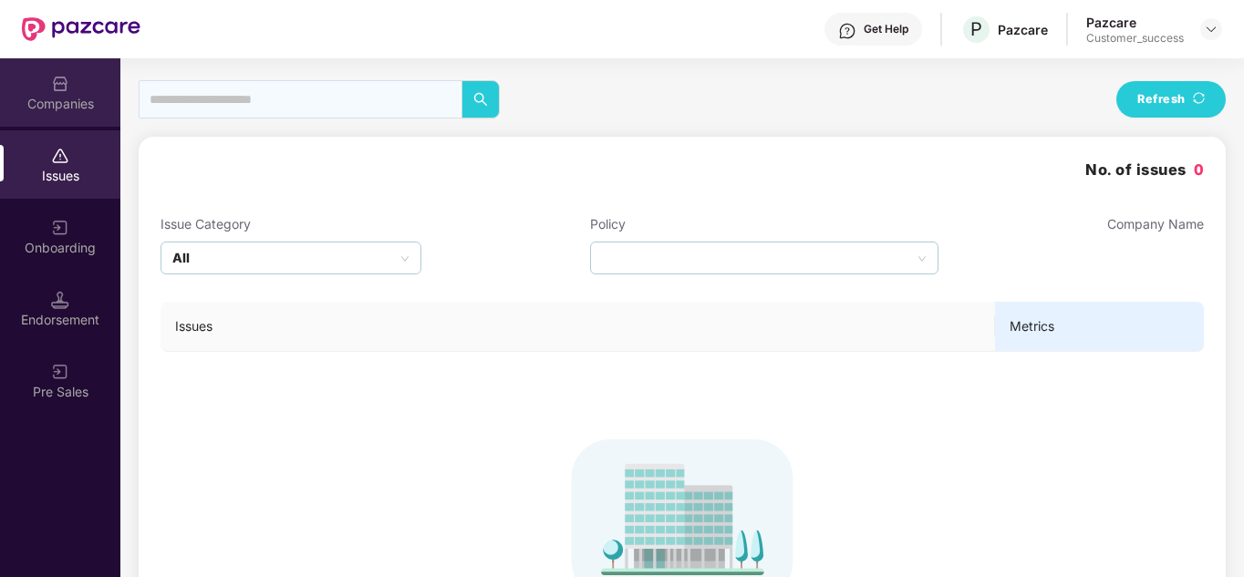
click at [59, 80] on img at bounding box center [60, 84] width 18 height 18
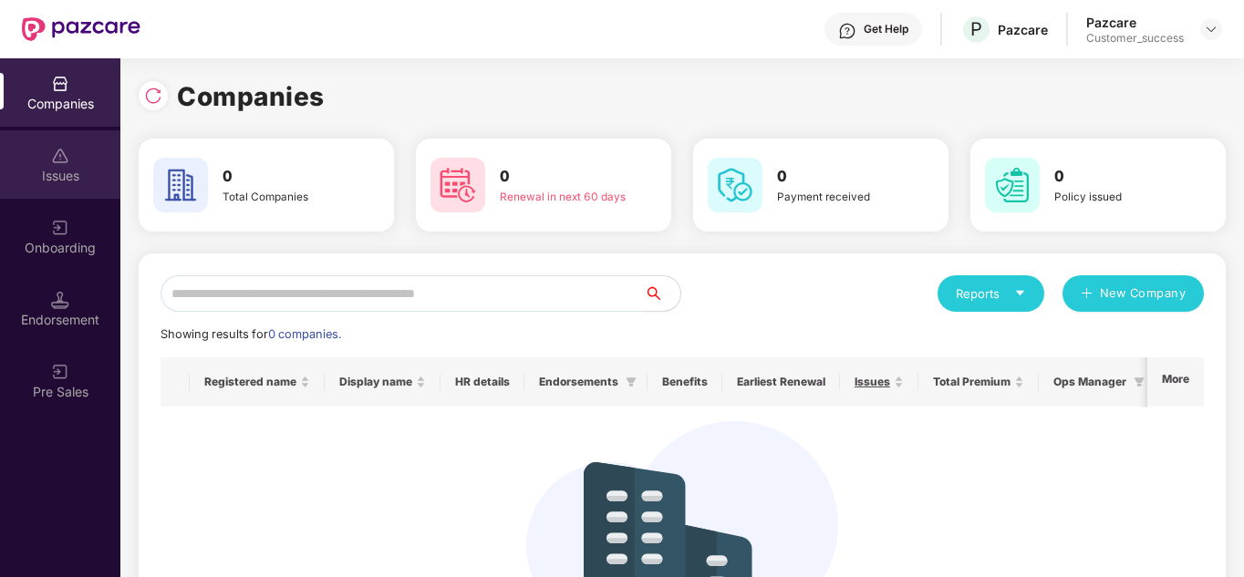
click at [60, 156] on img at bounding box center [60, 156] width 18 height 18
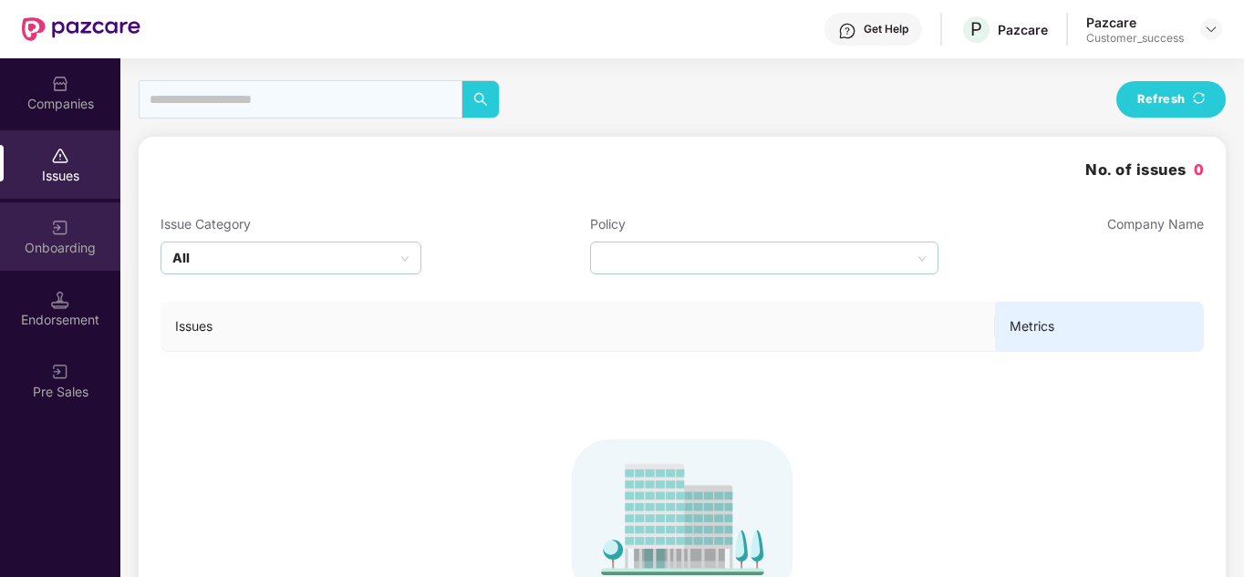
click at [59, 224] on img at bounding box center [60, 228] width 18 height 18
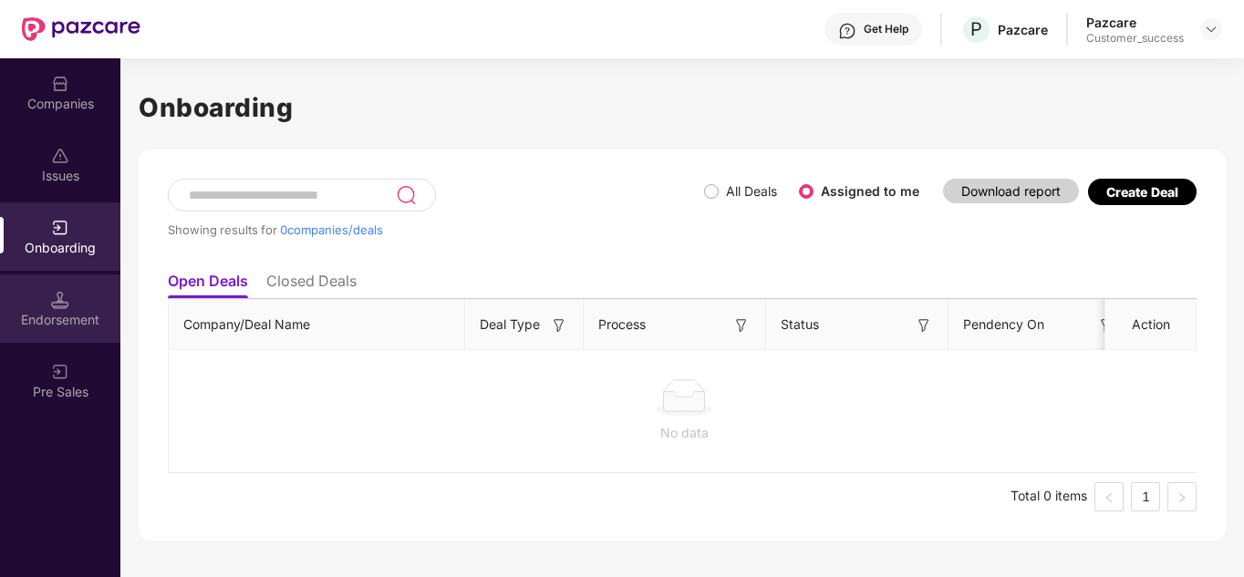
click at [59, 303] on img at bounding box center [60, 300] width 18 height 18
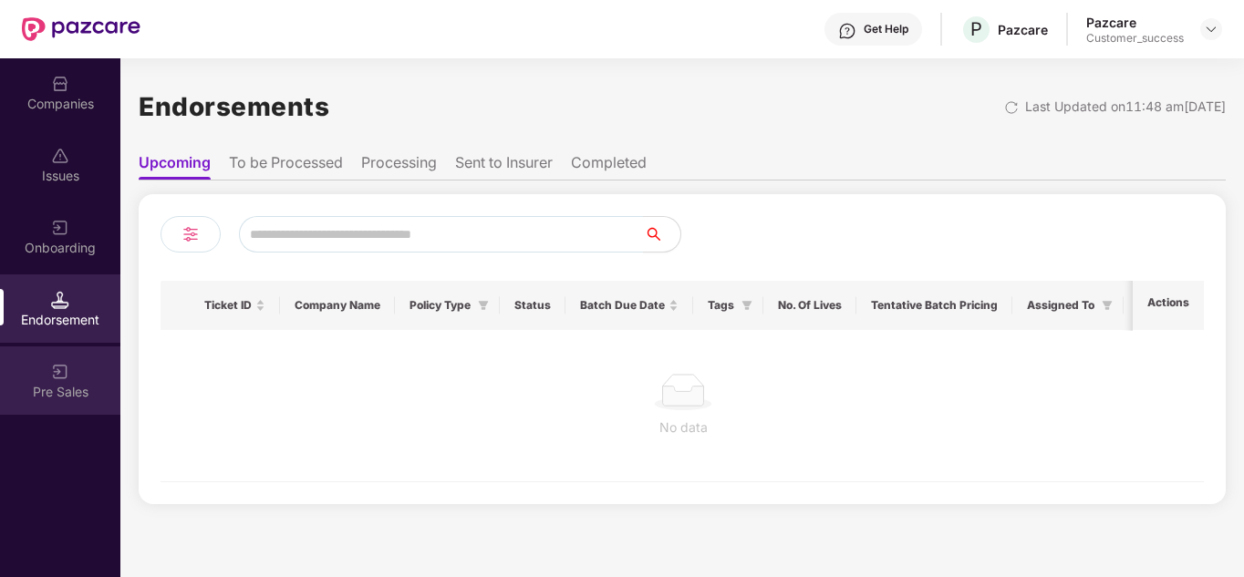
click at [60, 376] on img at bounding box center [60, 372] width 18 height 18
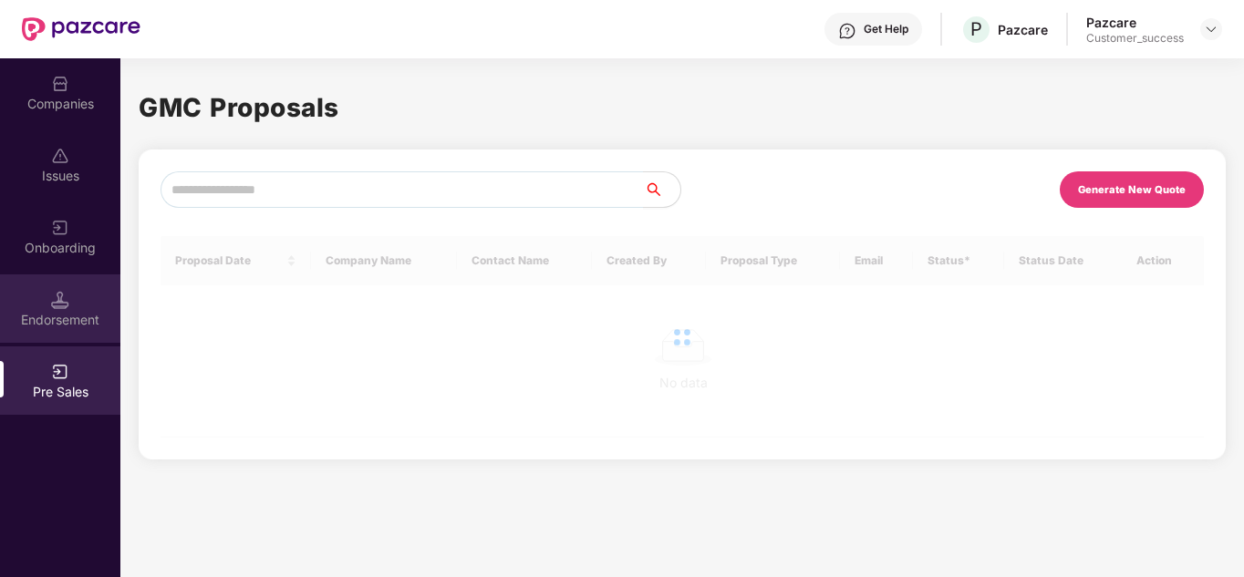
click at [72, 305] on div "Endorsement" at bounding box center [60, 309] width 120 height 68
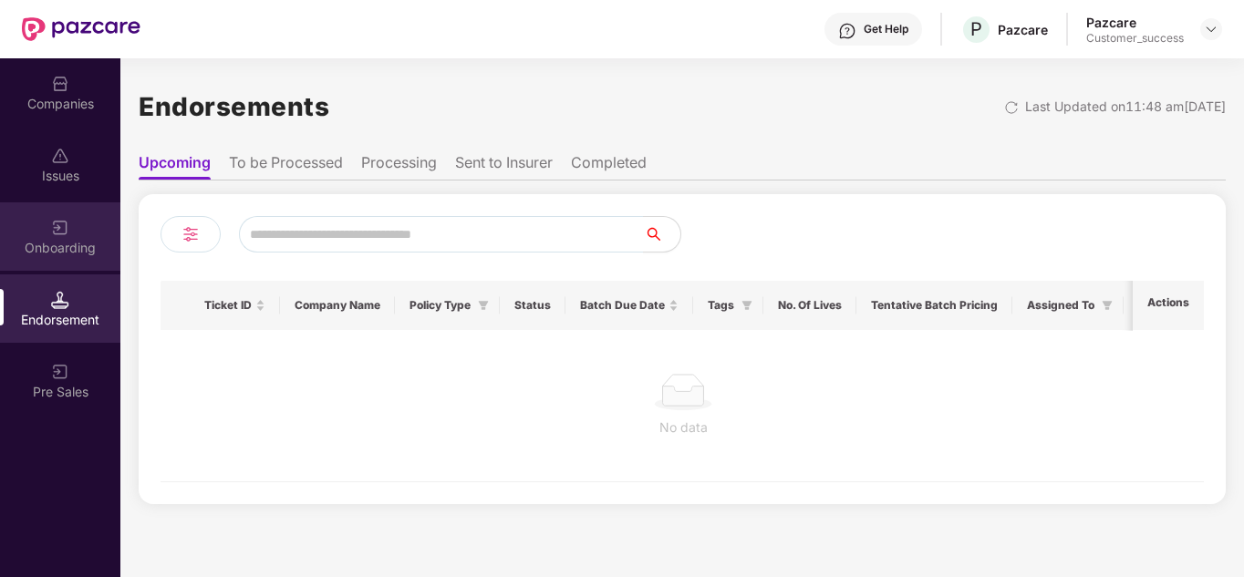
click at [67, 222] on img at bounding box center [60, 228] width 18 height 18
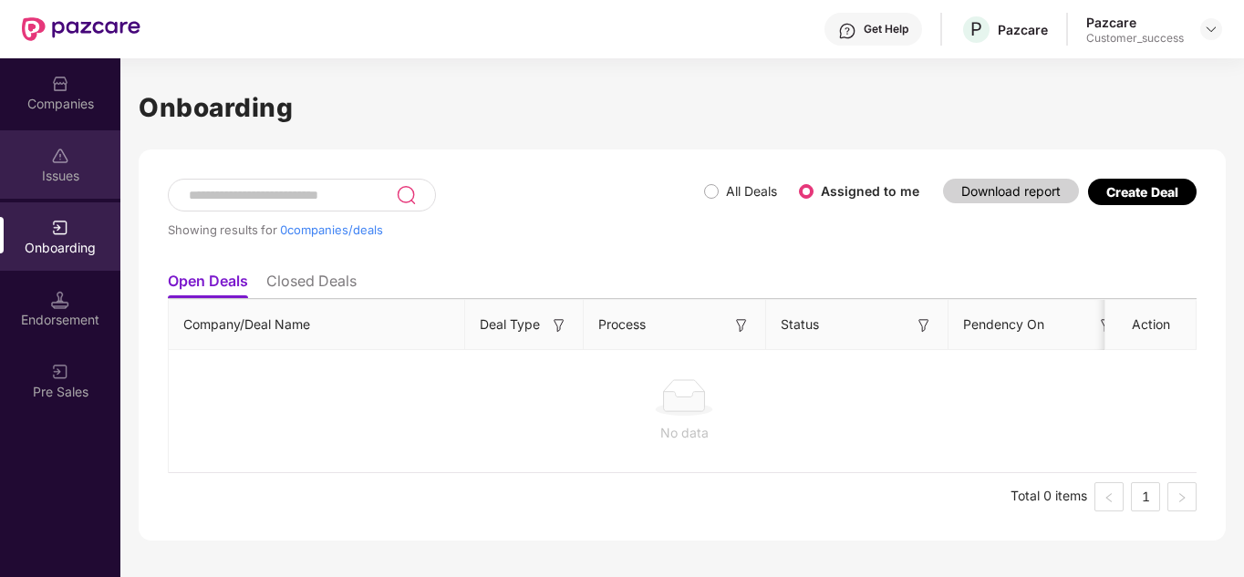
click at [68, 151] on img at bounding box center [60, 156] width 18 height 18
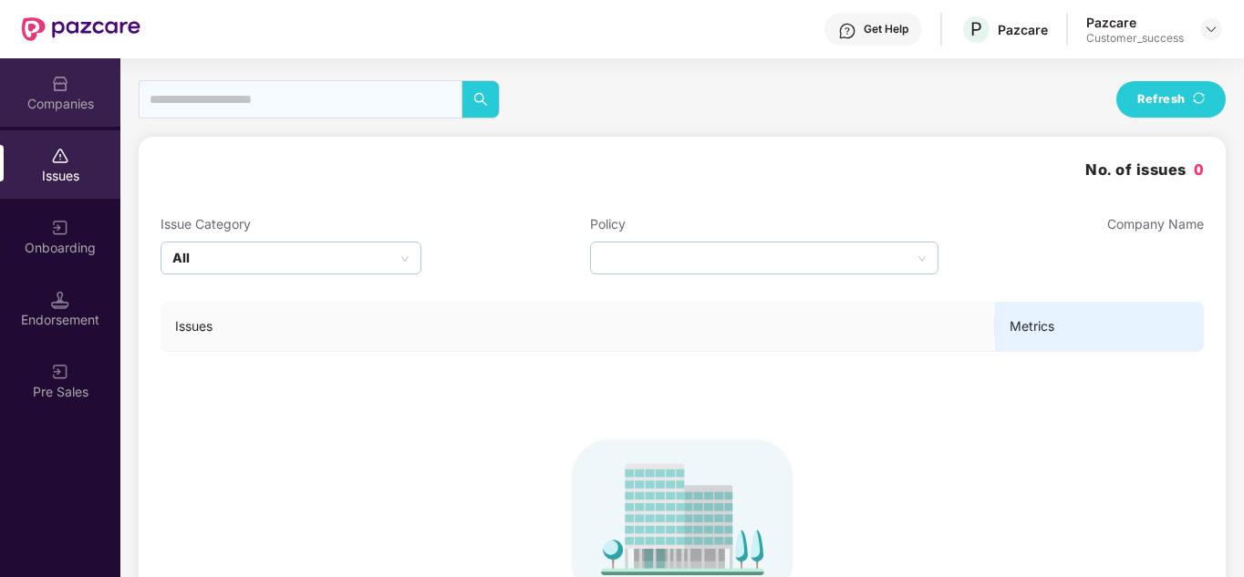
click at [67, 78] on img at bounding box center [60, 84] width 18 height 18
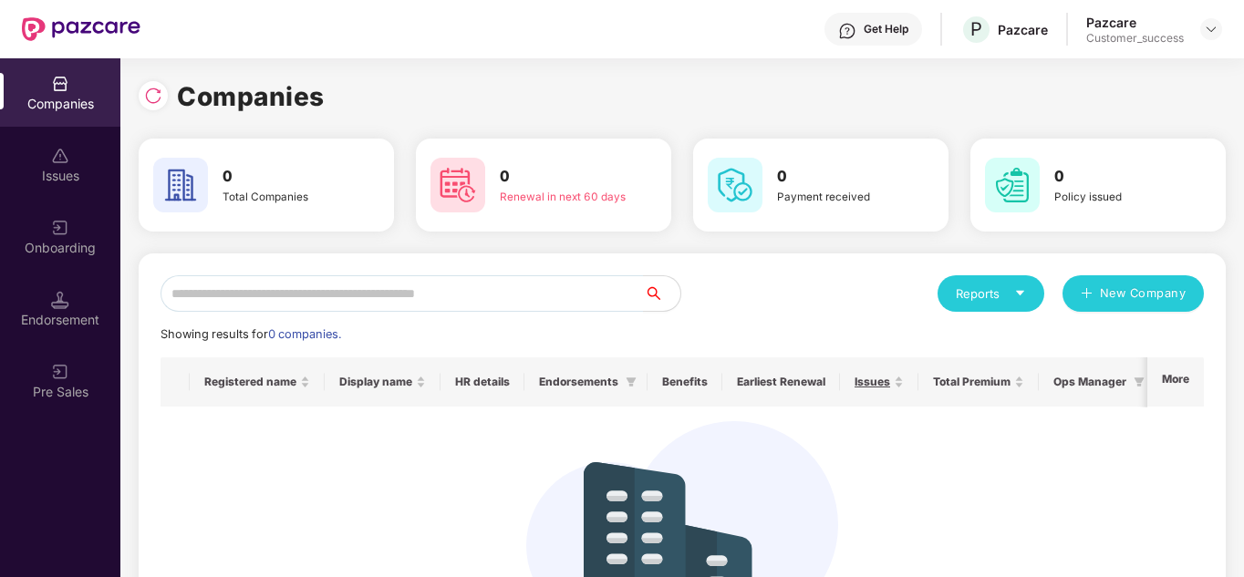
click at [1167, 31] on div "Customer_success" at bounding box center [1135, 38] width 98 height 15
click at [1206, 26] on img at bounding box center [1211, 29] width 15 height 15
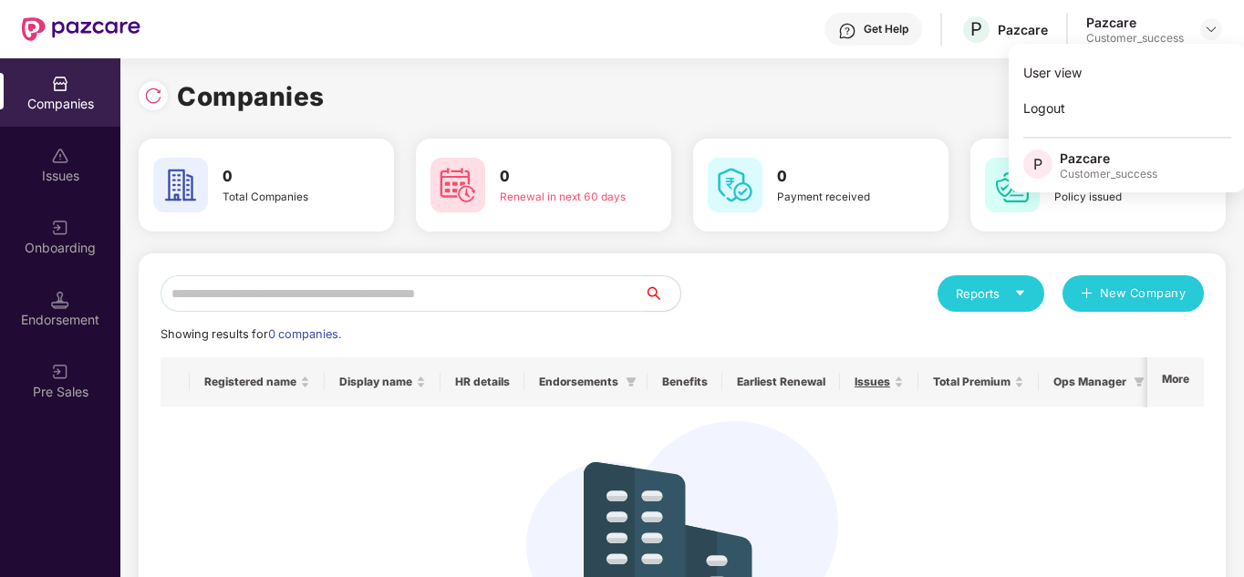
click at [770, 109] on div "Companies" at bounding box center [682, 97] width 1087 height 40
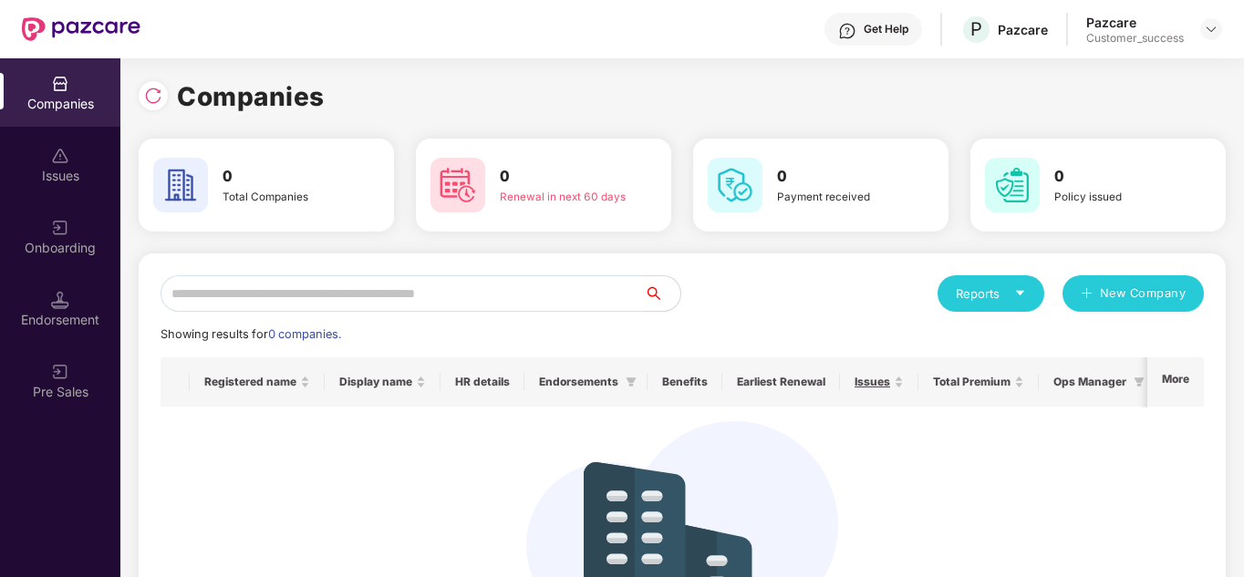
click at [101, 228] on div "Onboarding" at bounding box center [60, 236] width 120 height 68
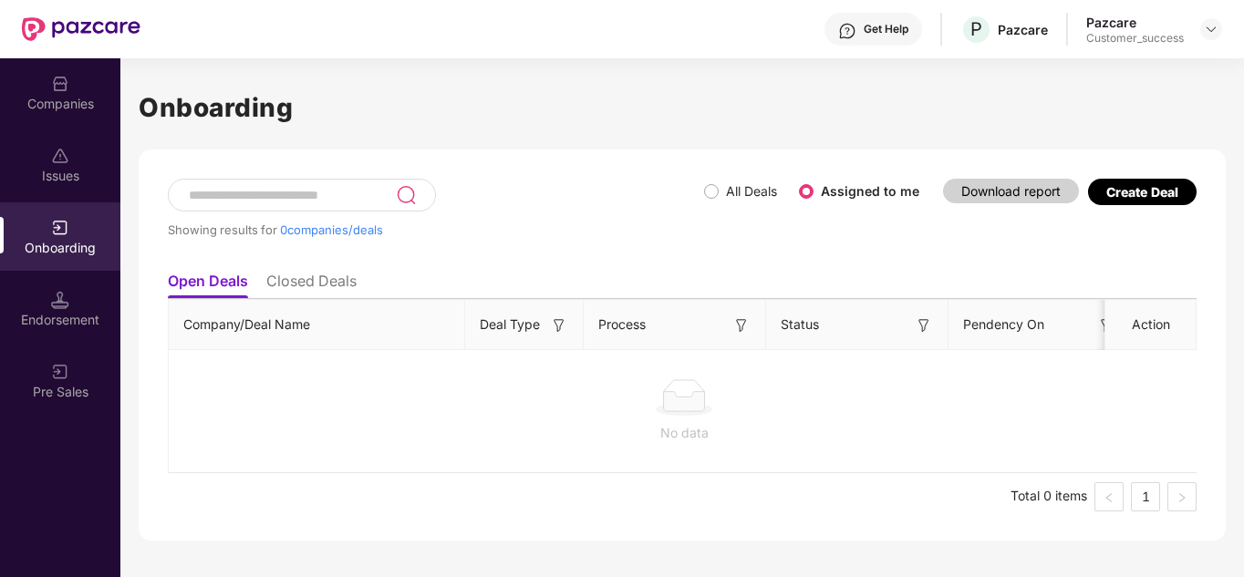
click at [84, 174] on div "Issues" at bounding box center [60, 176] width 120 height 18
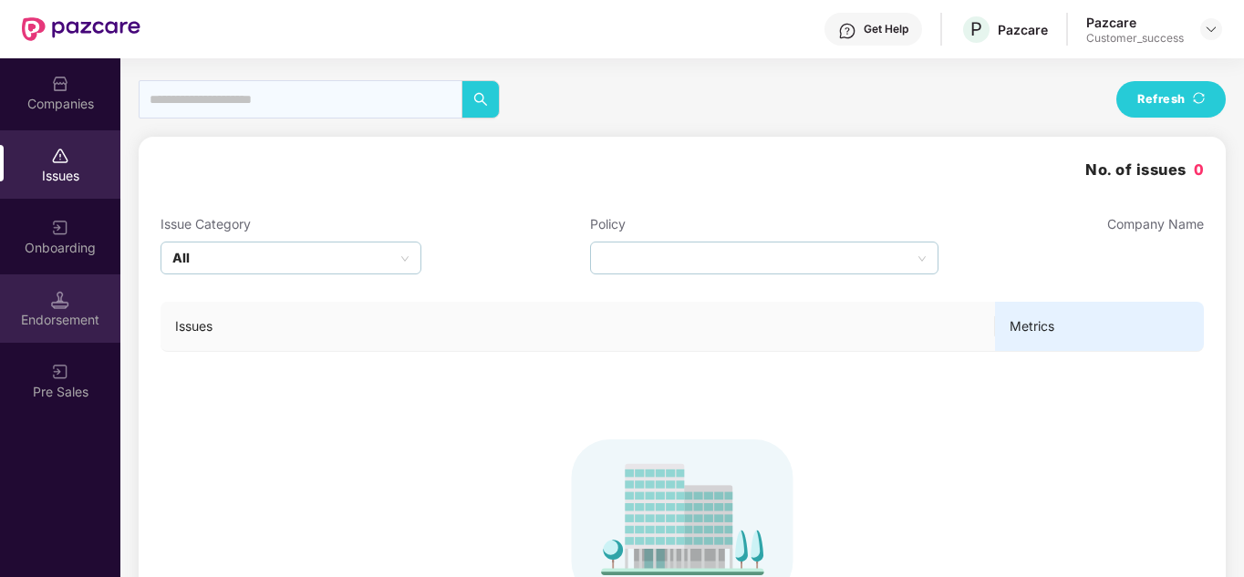
click at [60, 308] on img at bounding box center [60, 300] width 18 height 18
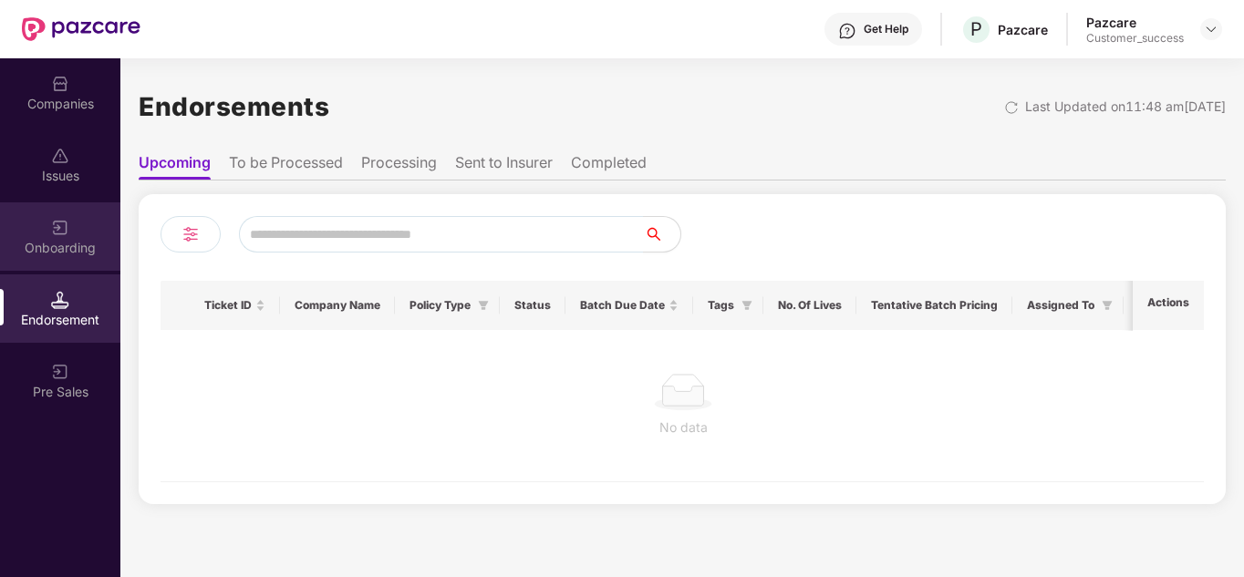
click at [67, 224] on img at bounding box center [60, 228] width 18 height 18
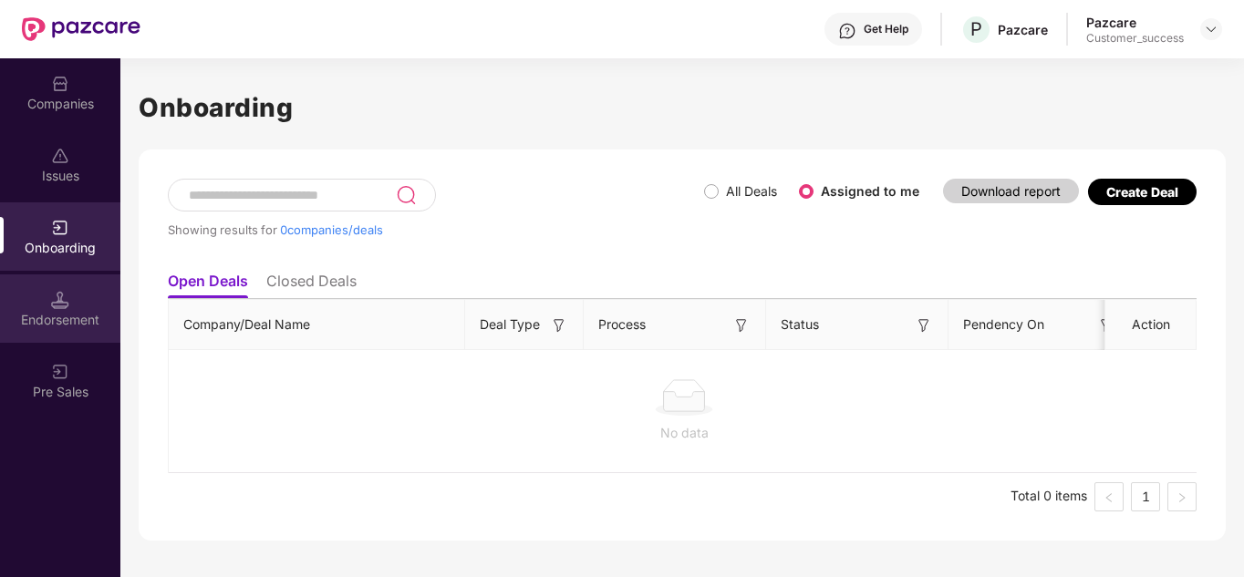
click at [69, 296] on div "Endorsement" at bounding box center [60, 309] width 120 height 68
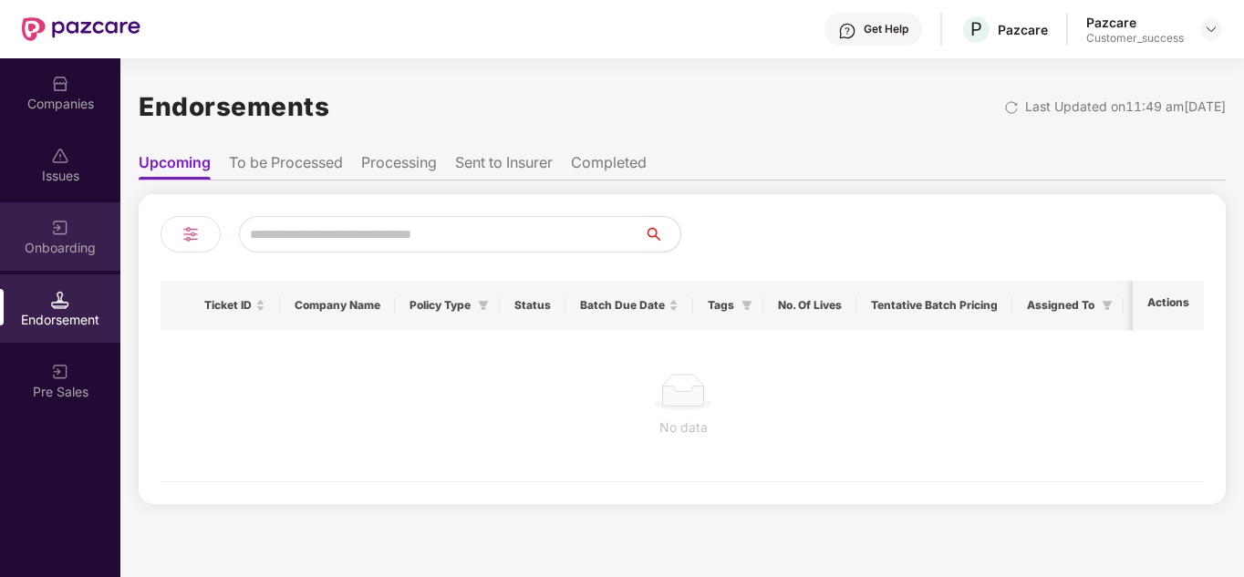
click at [87, 226] on div "Onboarding" at bounding box center [60, 236] width 120 height 68
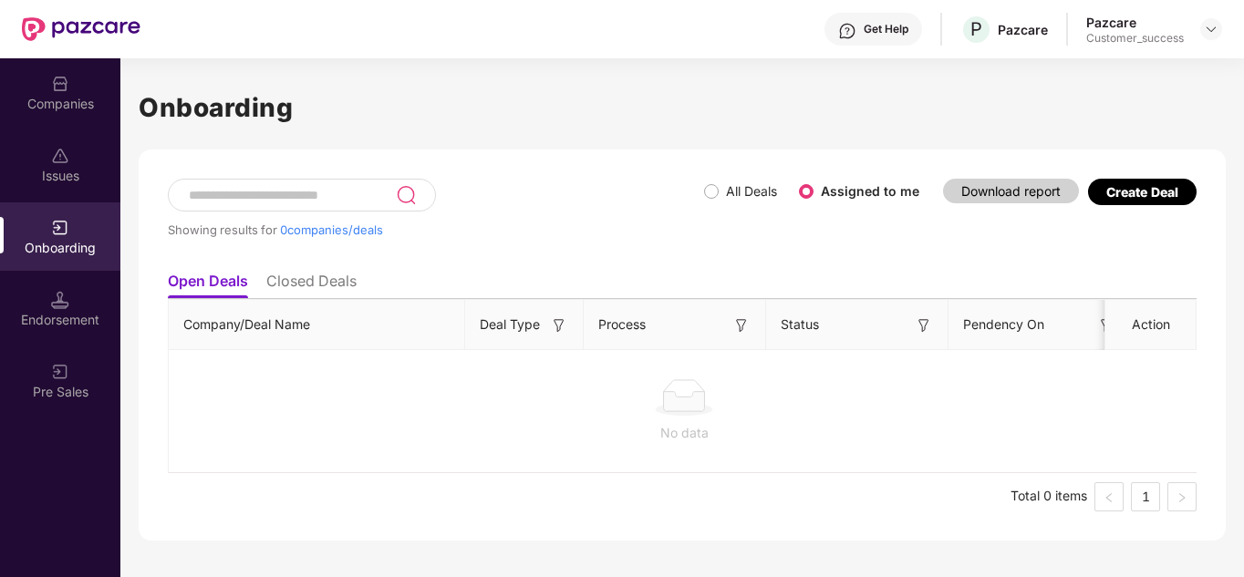
click at [102, 161] on div "Issues" at bounding box center [60, 164] width 120 height 68
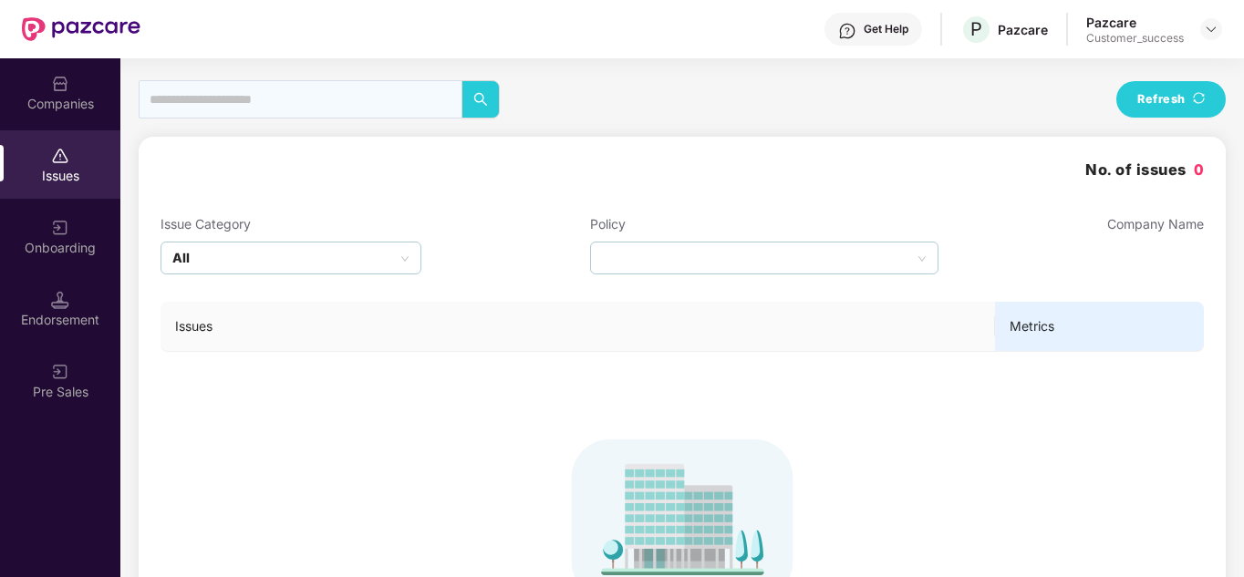
click at [101, 86] on div "Companies" at bounding box center [60, 92] width 120 height 68
